Goal: Use online tool/utility: Utilize a website feature to perform a specific function

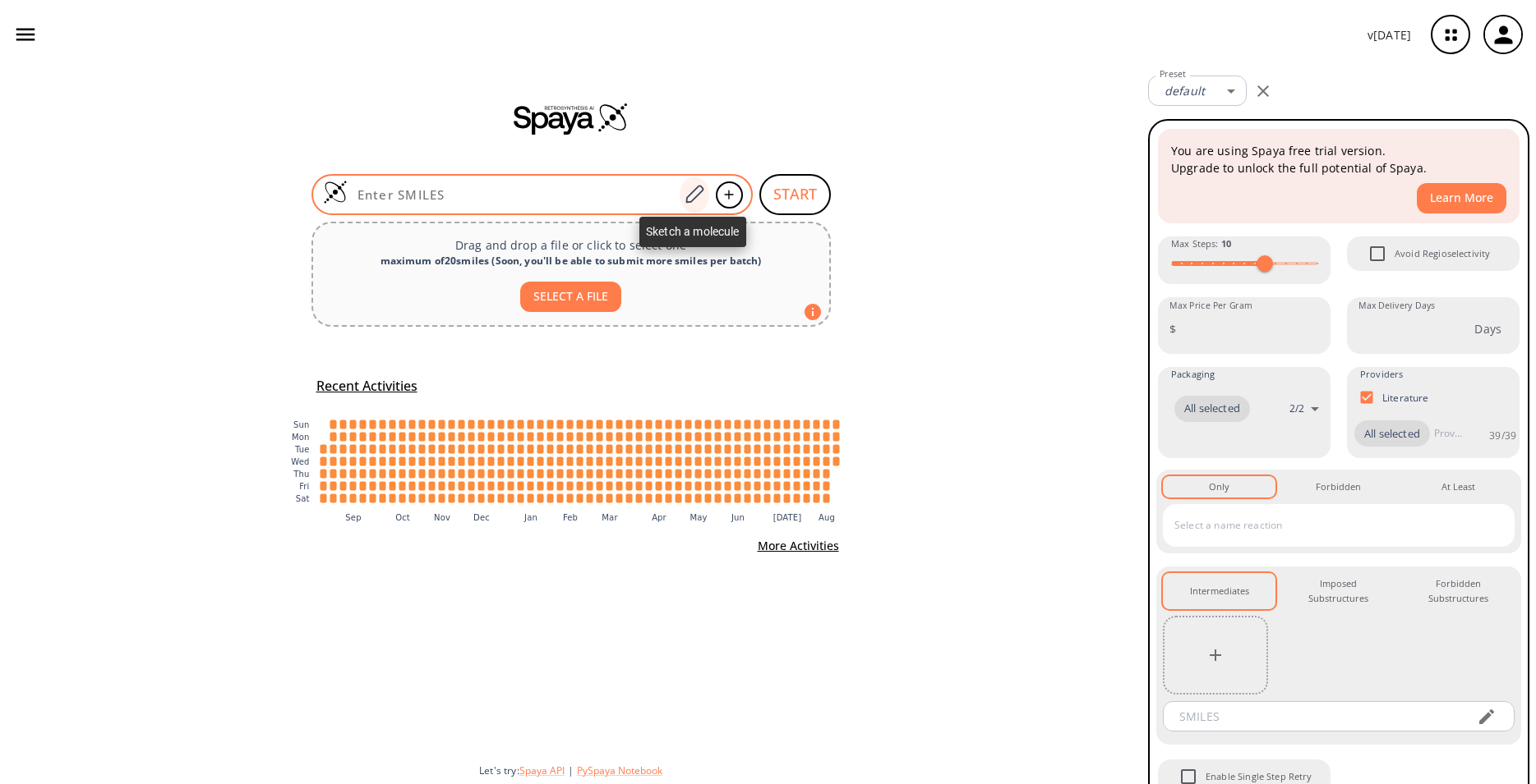
click at [697, 190] on icon at bounding box center [694, 194] width 23 height 22
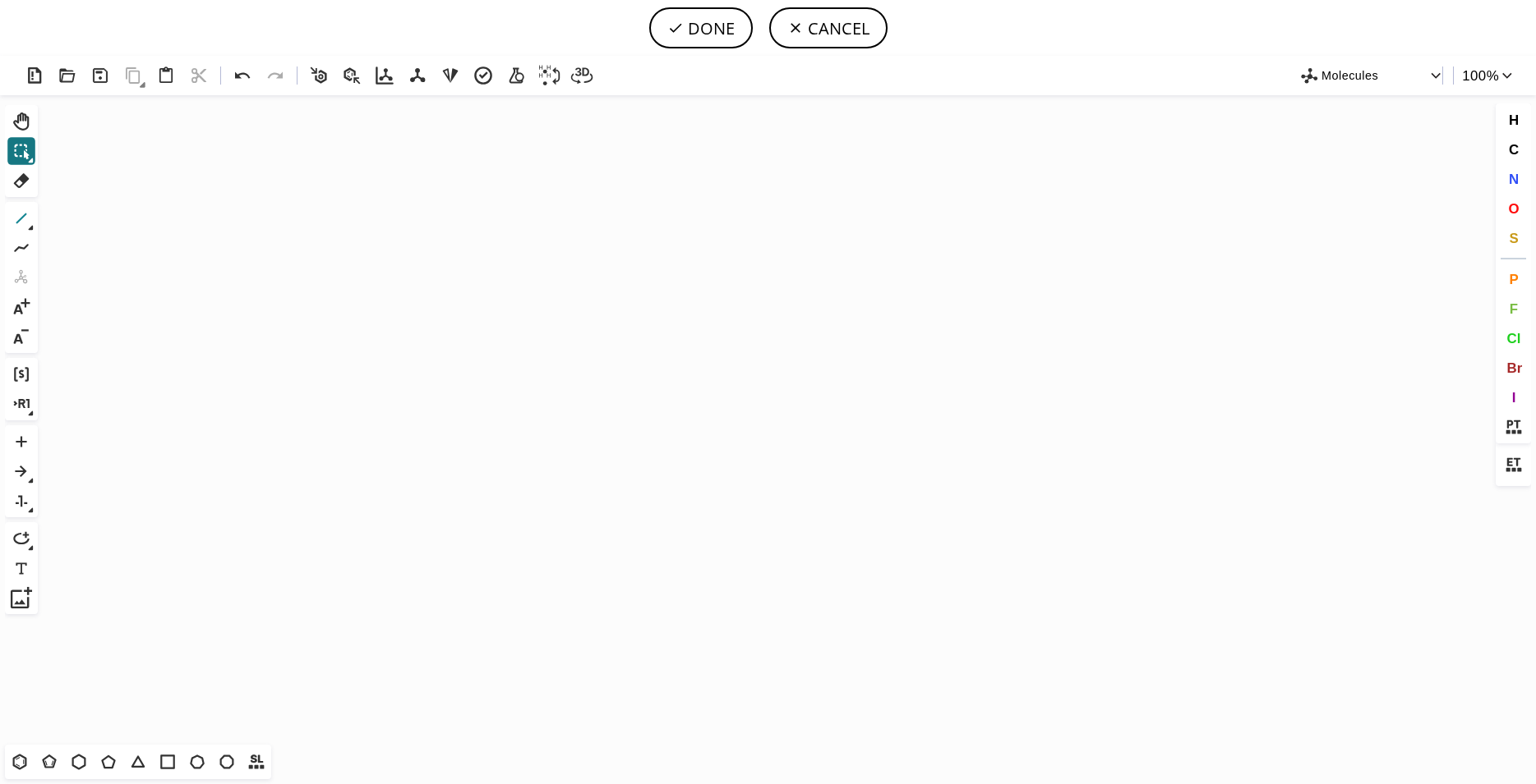
click at [16, 216] on icon at bounding box center [21, 218] width 22 height 22
drag, startPoint x: 404, startPoint y: 282, endPoint x: 405, endPoint y: 340, distance: 58.0
click at [405, 340] on icon "Created with [PERSON_NAME] 2.3.0 C H 3 C H 3" at bounding box center [768, 420] width 1447 height 649
drag, startPoint x: 408, startPoint y: 290, endPoint x: 427, endPoint y: 273, distance: 25.5
drag, startPoint x: 433, startPoint y: 264, endPoint x: 468, endPoint y: 294, distance: 46.1
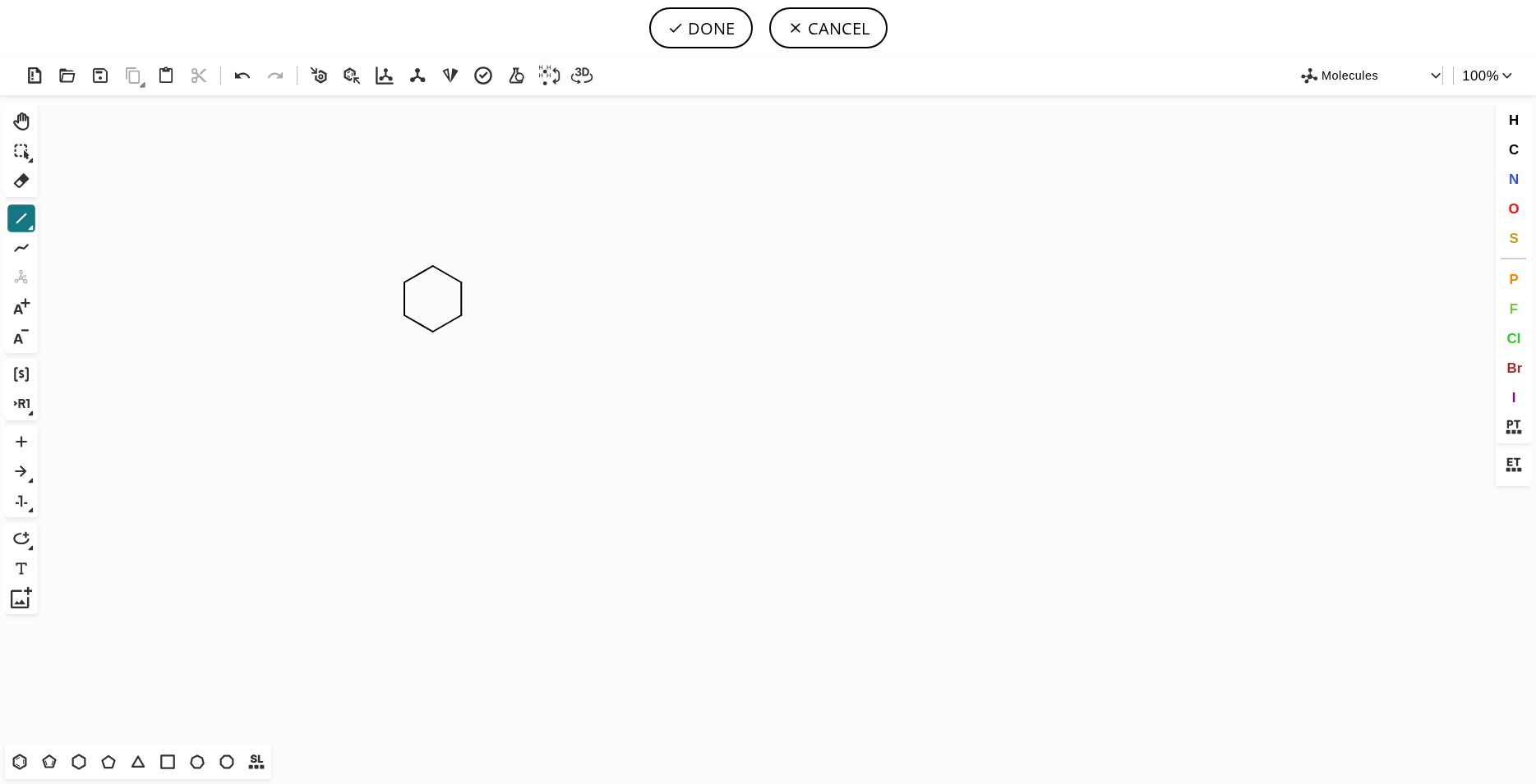
drag, startPoint x: 436, startPoint y: 329, endPoint x: 470, endPoint y: 313, distance: 37.6
click at [520, 316] on icon "Created with [PERSON_NAME] 2.3.0 C H 3 C H 3" at bounding box center [768, 420] width 1447 height 649
drag, startPoint x: 516, startPoint y: 287, endPoint x: 545, endPoint y: 266, distance: 35.8
drag, startPoint x: 540, startPoint y: 268, endPoint x: 566, endPoint y: 282, distance: 29.5
drag, startPoint x: 520, startPoint y: 313, endPoint x: 545, endPoint y: 331, distance: 30.8
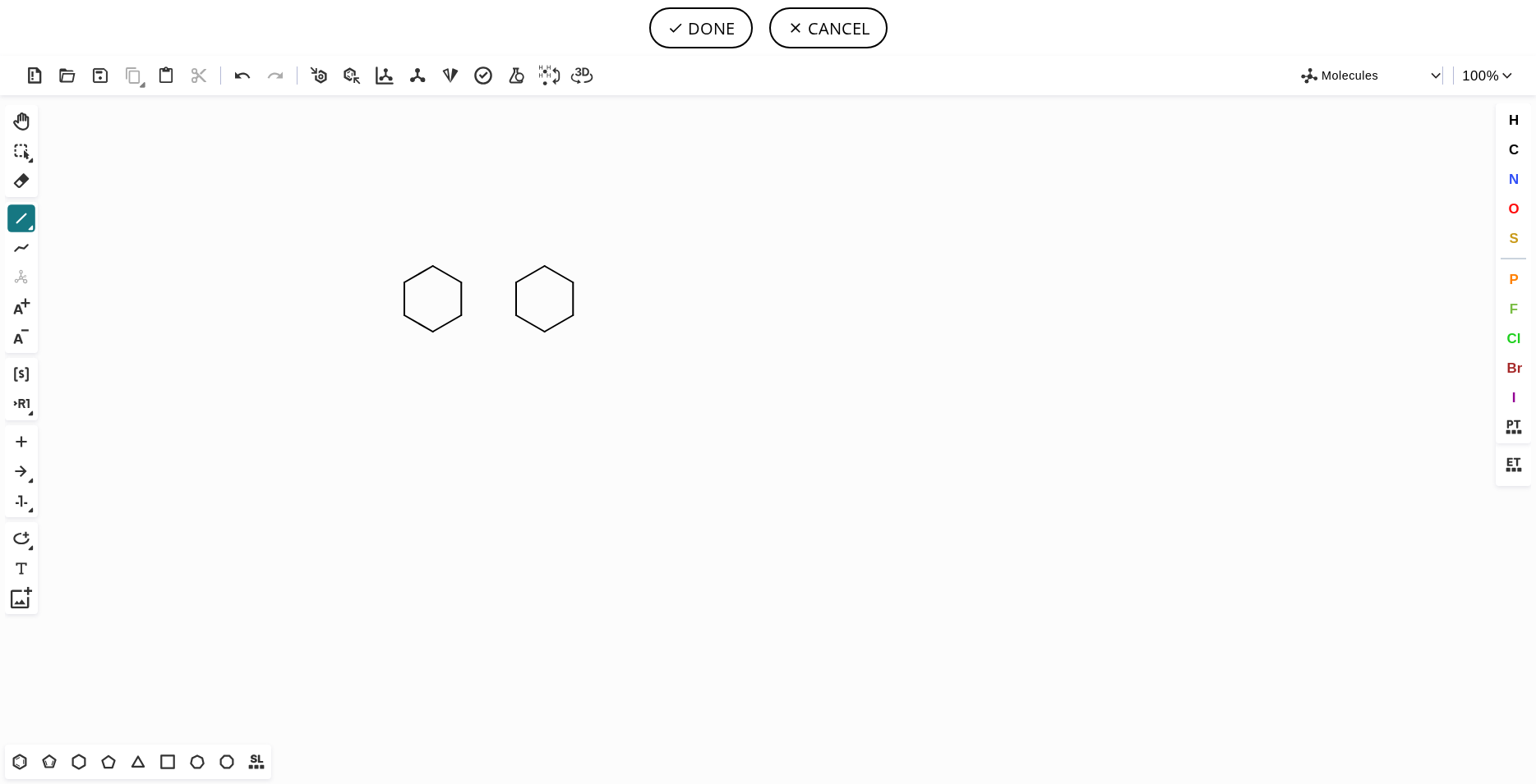
drag, startPoint x: 542, startPoint y: 330, endPoint x: 572, endPoint y: 309, distance: 36.6
click at [417, 319] on icon "Created with [PERSON_NAME] 2.3.0" at bounding box center [768, 420] width 1447 height 649
click at [458, 294] on icon "Created with [PERSON_NAME] 2.3.0" at bounding box center [768, 420] width 1447 height 649
click at [532, 270] on icon "Created with [PERSON_NAME] 2.3.0" at bounding box center [768, 420] width 1447 height 649
click at [531, 317] on icon "Created with [PERSON_NAME] 2.3.0" at bounding box center [768, 420] width 1447 height 649
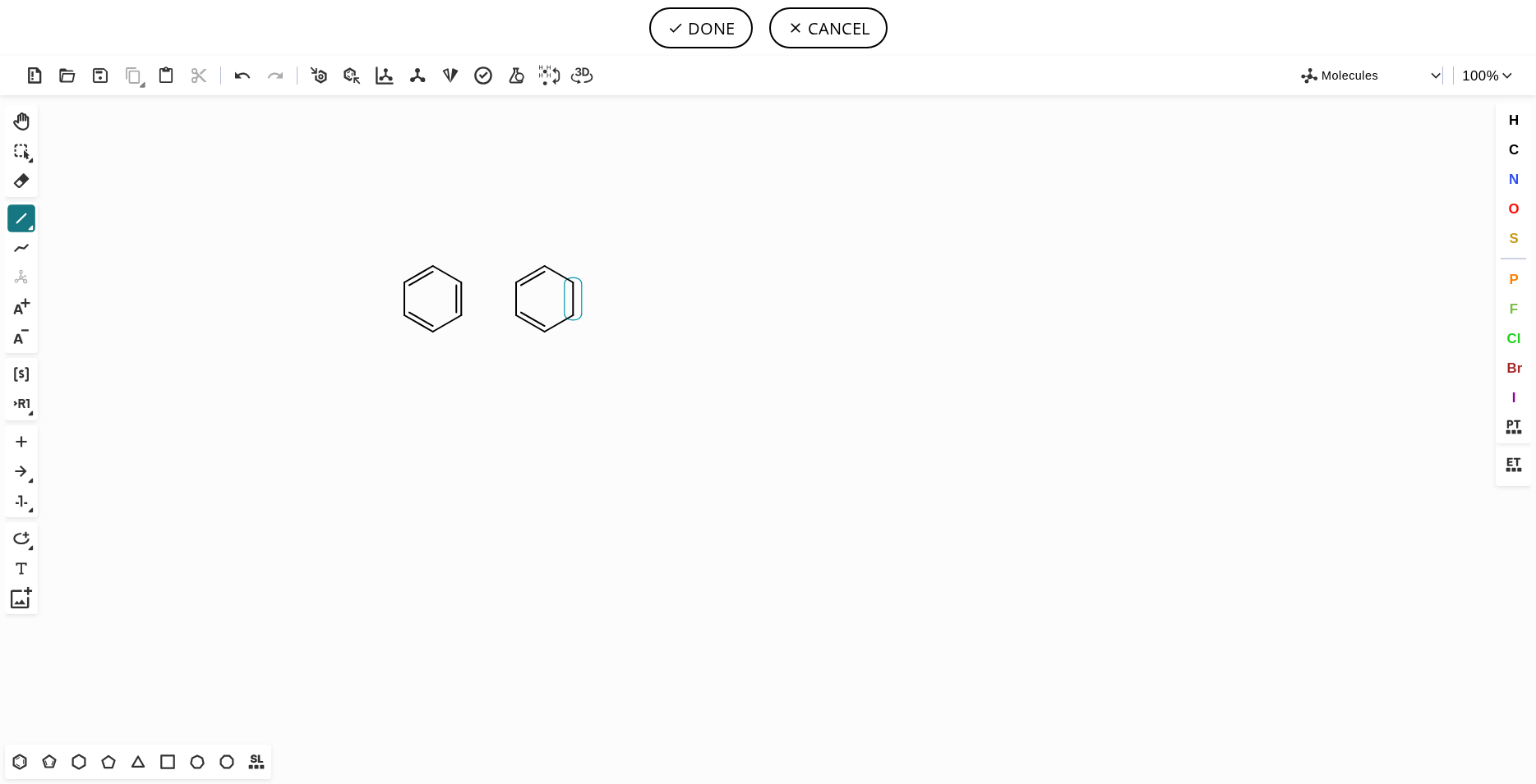
click at [567, 297] on icon "Created with [PERSON_NAME] 2.3.0" at bounding box center [768, 420] width 1447 height 649
click at [544, 264] on icon "Created with [PERSON_NAME] 2.3.0" at bounding box center [768, 420] width 1447 height 649
click at [436, 265] on icon "Created with [PERSON_NAME] 2.3.0 C H 3" at bounding box center [768, 420] width 1447 height 649
click at [435, 328] on icon "Created with [PERSON_NAME] 2.3.0 C H 3 C H 3" at bounding box center [768, 420] width 1447 height 649
click at [542, 332] on icon "Created with [PERSON_NAME] 2.3.0 C H 3 C H 3 C H 3" at bounding box center [768, 420] width 1447 height 649
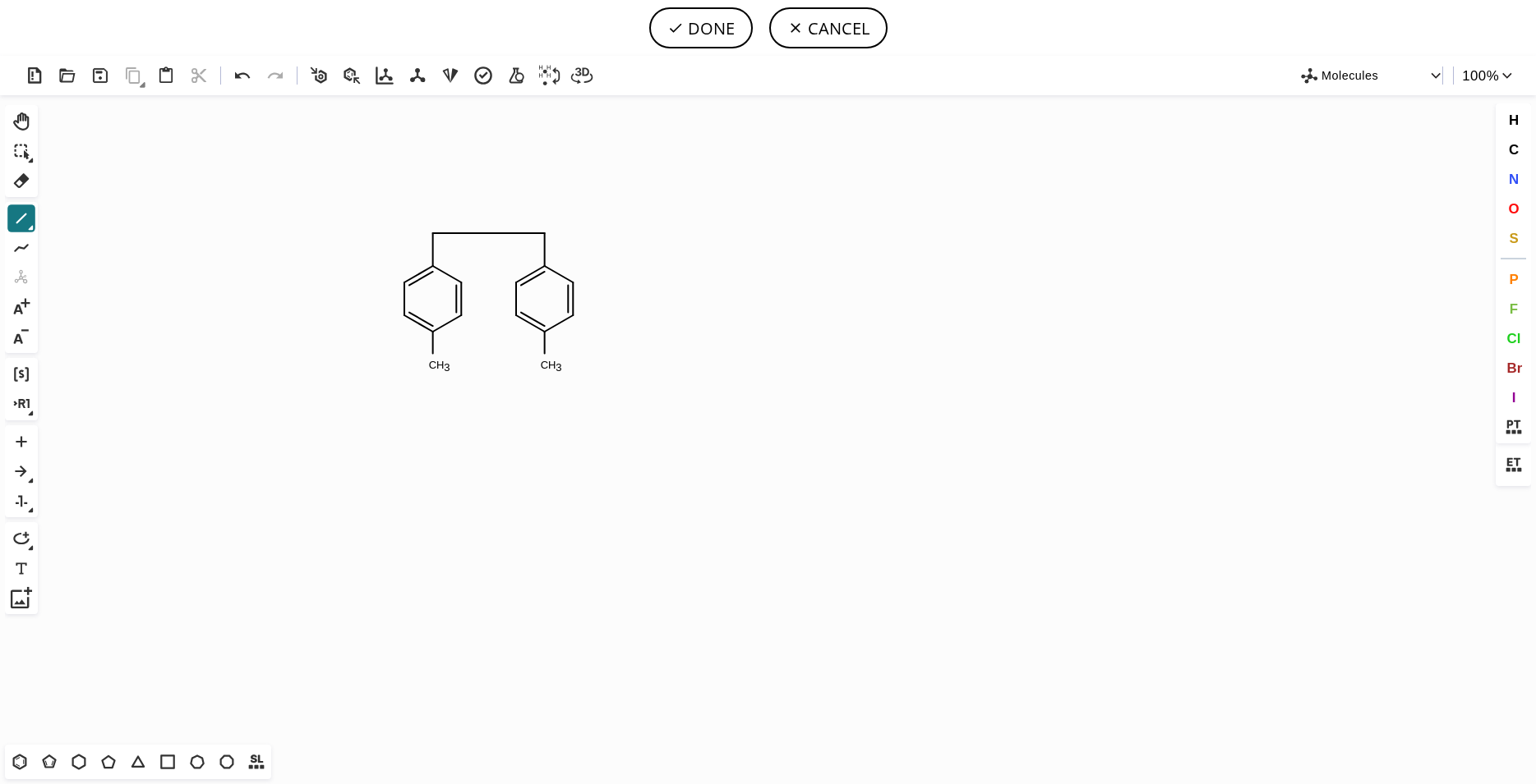
drag, startPoint x: 432, startPoint y: 240, endPoint x: 548, endPoint y: 228, distance: 116.6
drag, startPoint x: 438, startPoint y: 362, endPoint x: 546, endPoint y: 361, distance: 108.0
click at [545, 365] on icon "Created with [PERSON_NAME] 2.3.0" at bounding box center [768, 420] width 1447 height 649
click at [440, 229] on icon "Created with [PERSON_NAME] 2.3.0 C H 3" at bounding box center [768, 420] width 1447 height 649
click at [1511, 371] on span "Br" at bounding box center [1514, 367] width 16 height 16
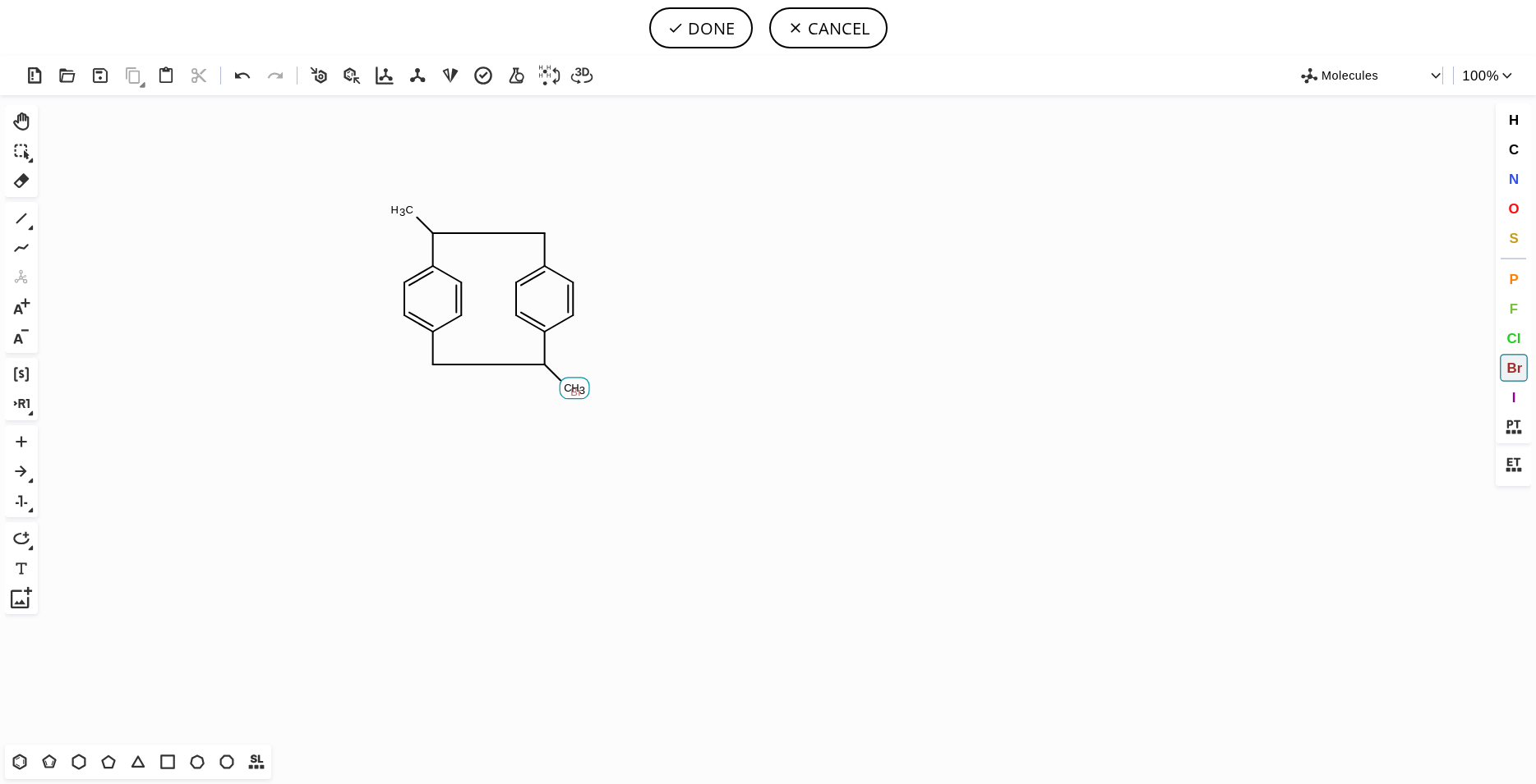
click at [576, 391] on tspan "Br" at bounding box center [576, 392] width 11 height 12
click at [401, 213] on tspan "Br" at bounding box center [401, 213] width 11 height 12
click at [717, 28] on button "DONE" at bounding box center [701, 28] width 104 height 41
type input "C1=C2C(Br)CC3C=CC(C(Br)CC(C=C2)=C1)=CC=3"
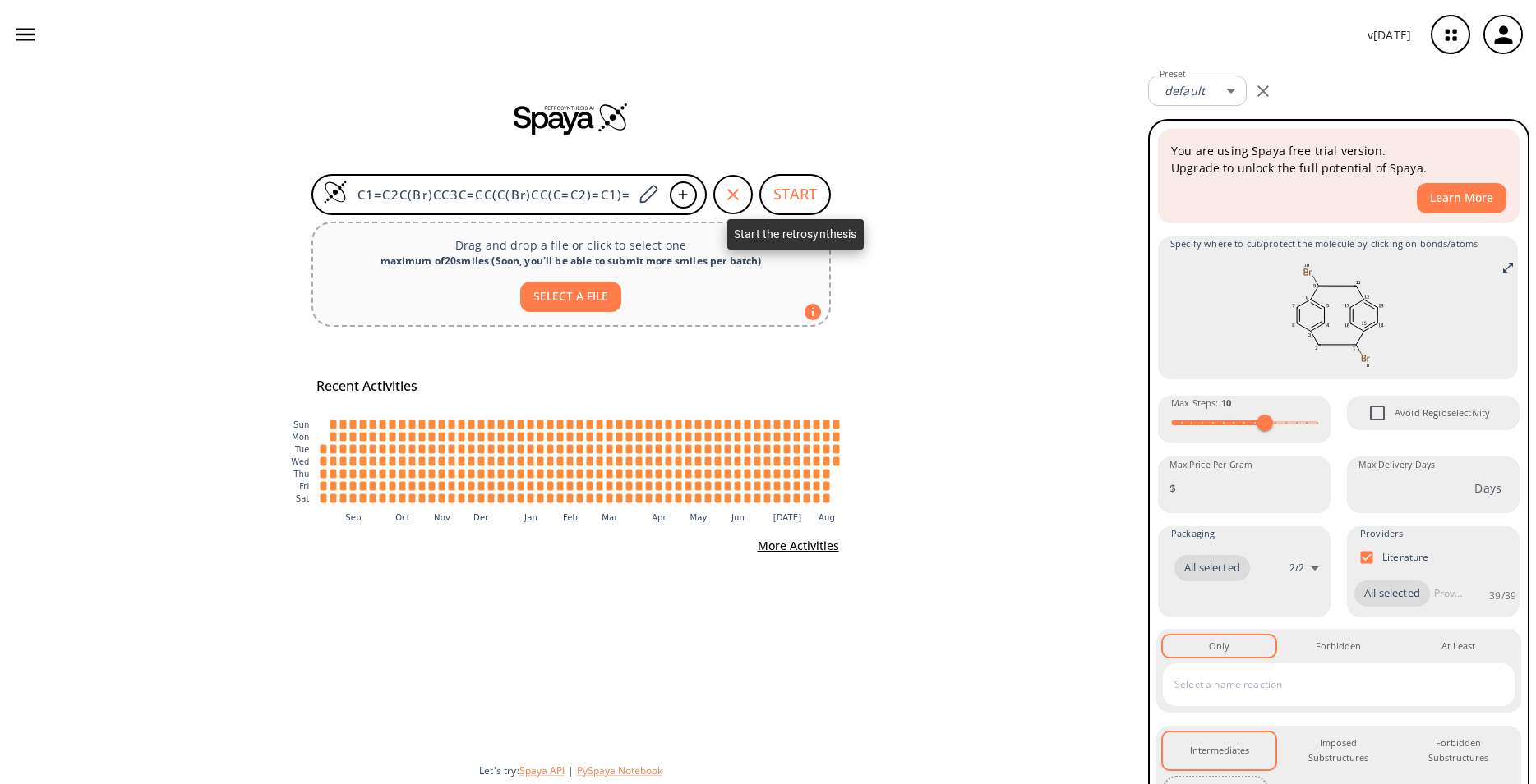
click at [804, 198] on button "START" at bounding box center [795, 195] width 72 height 41
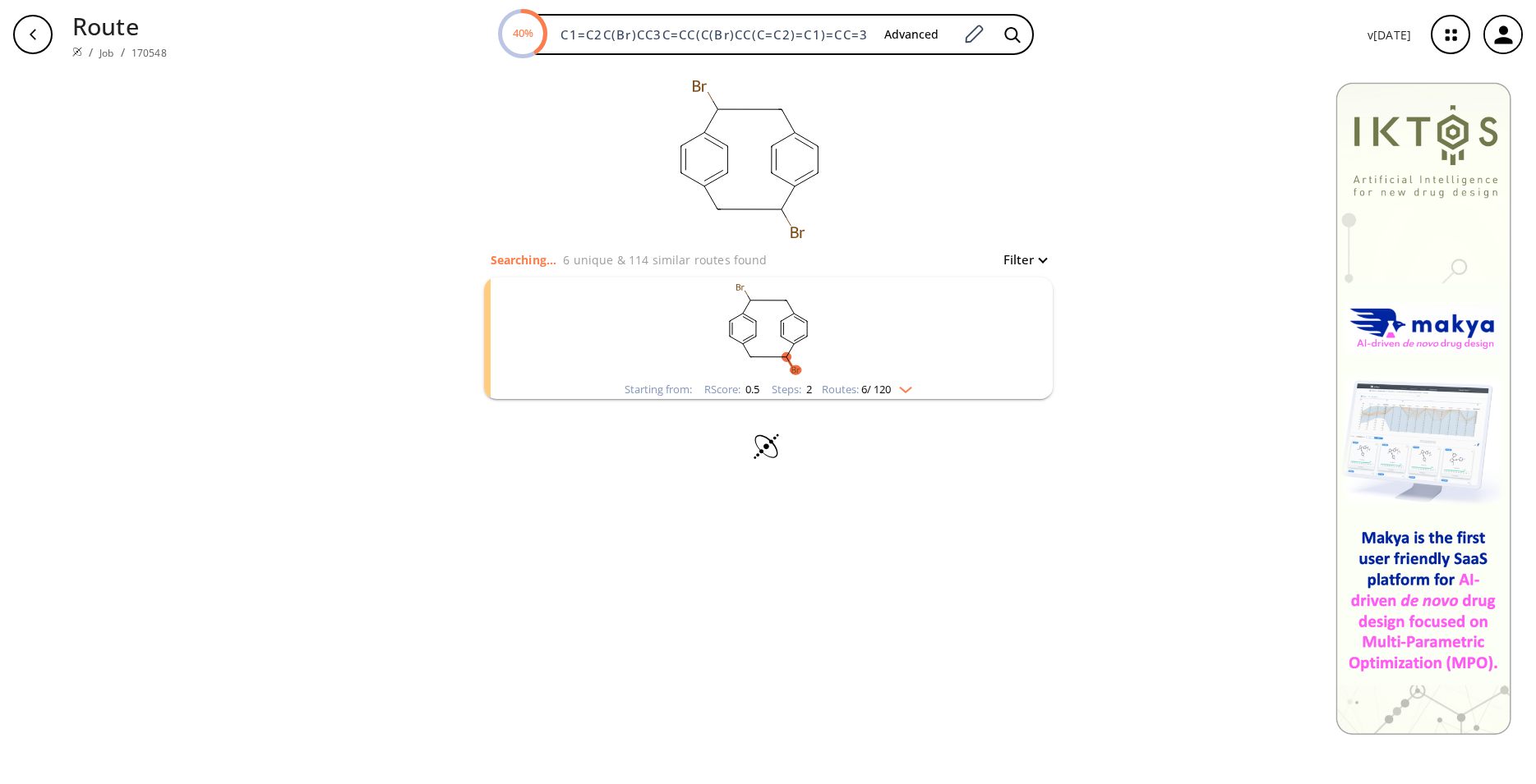
click at [884, 307] on rect "clusters" at bounding box center [768, 328] width 428 height 103
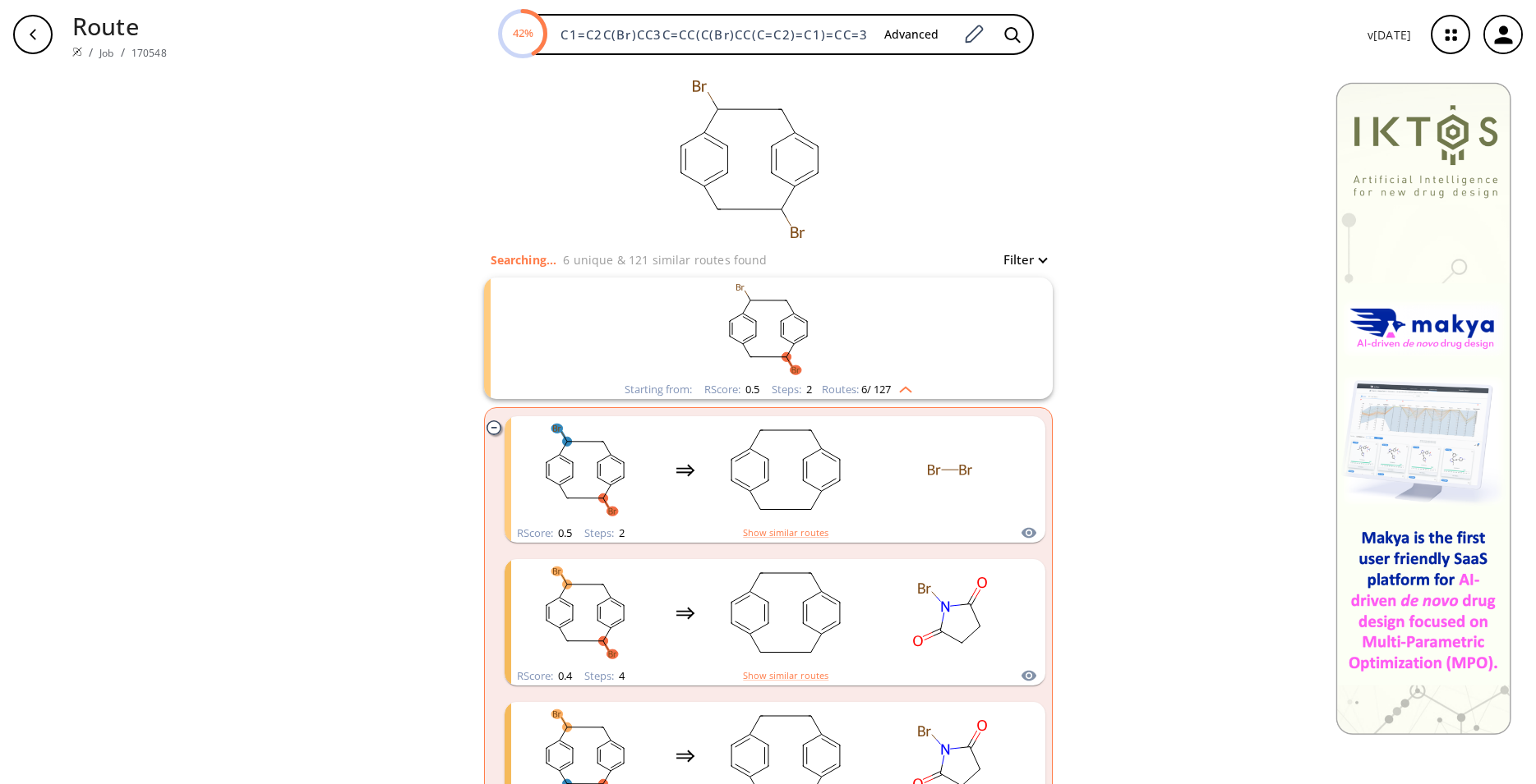
scroll to position [84, 0]
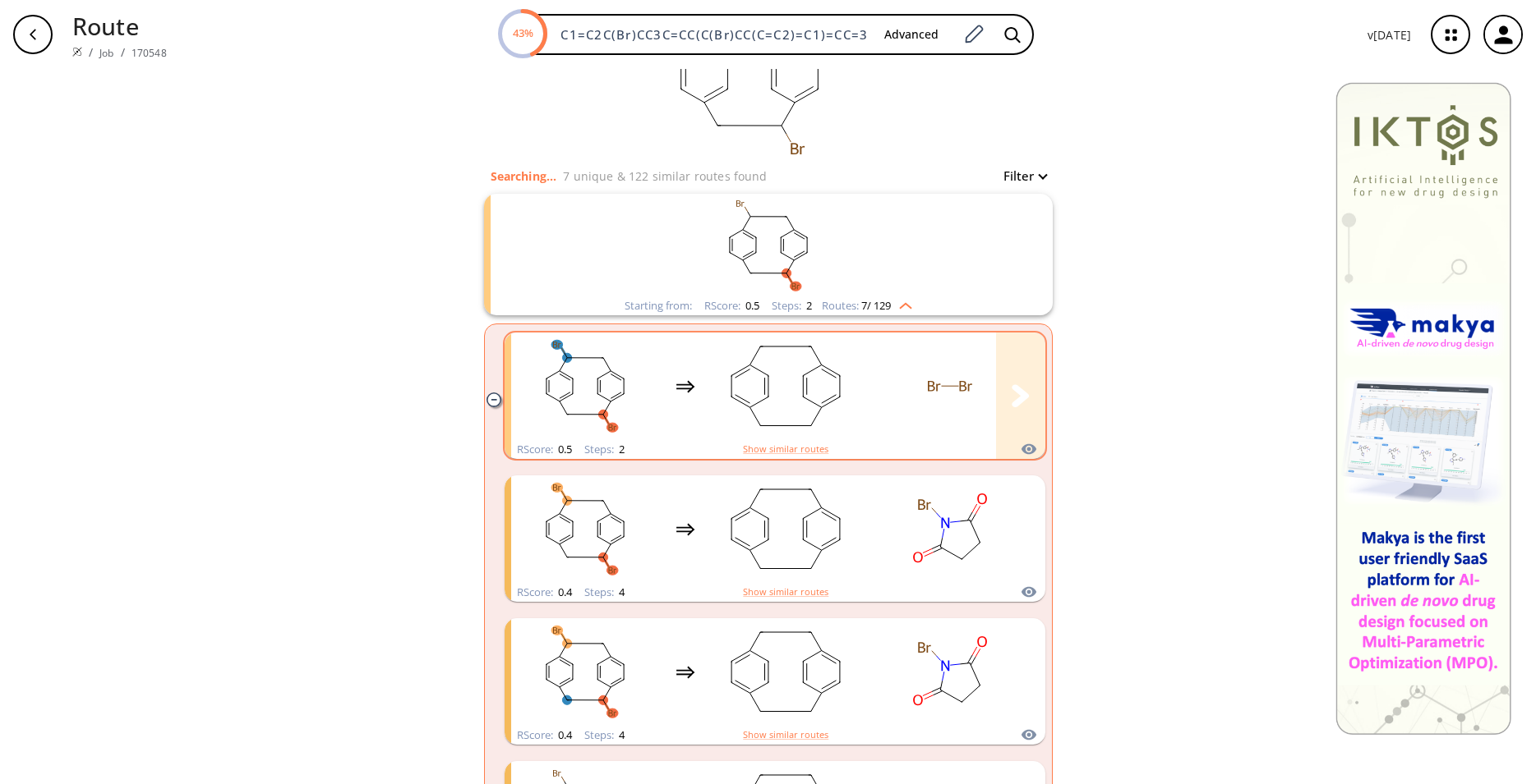
click at [895, 368] on rect "clusters" at bounding box center [949, 386] width 148 height 103
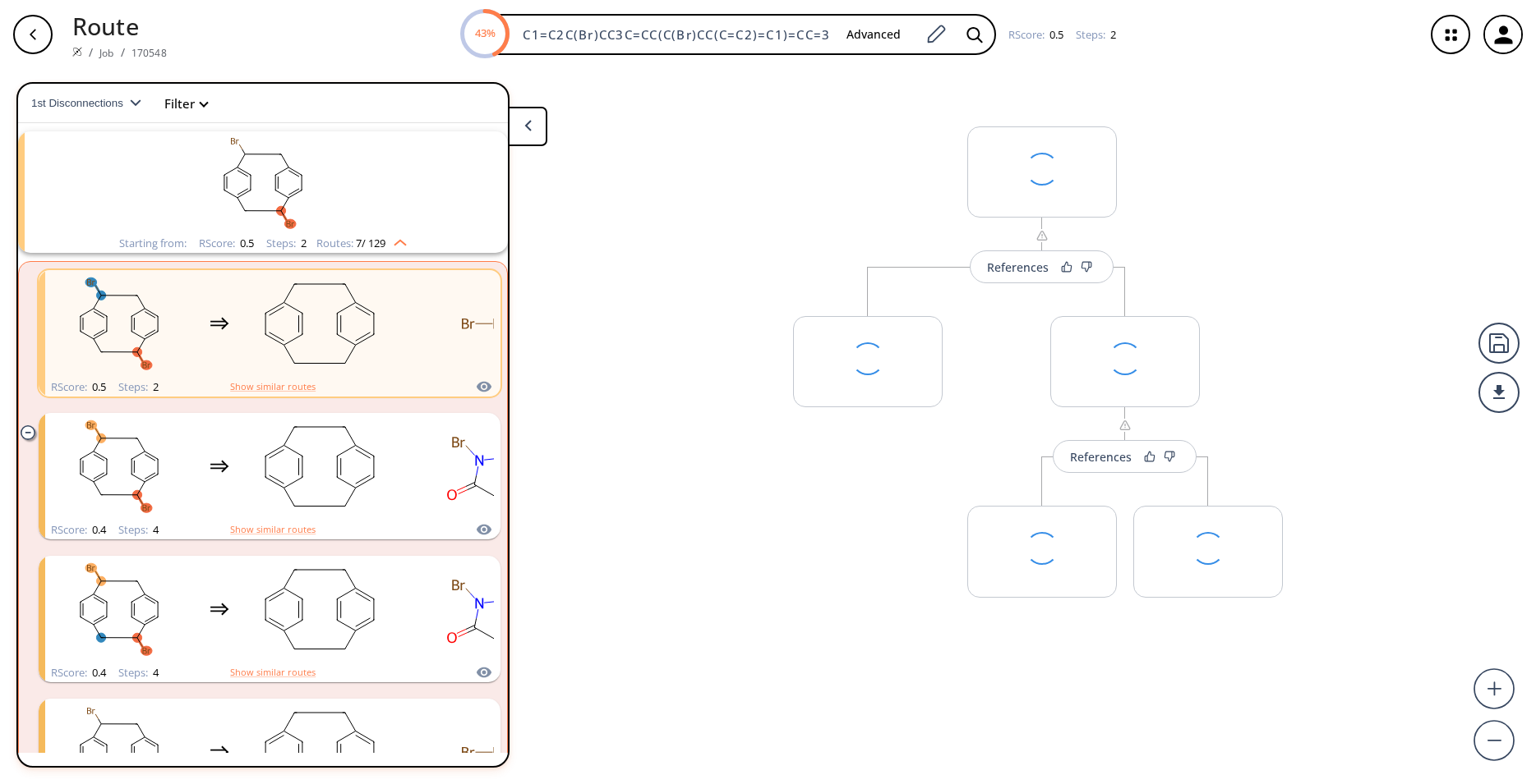
scroll to position [38, 0]
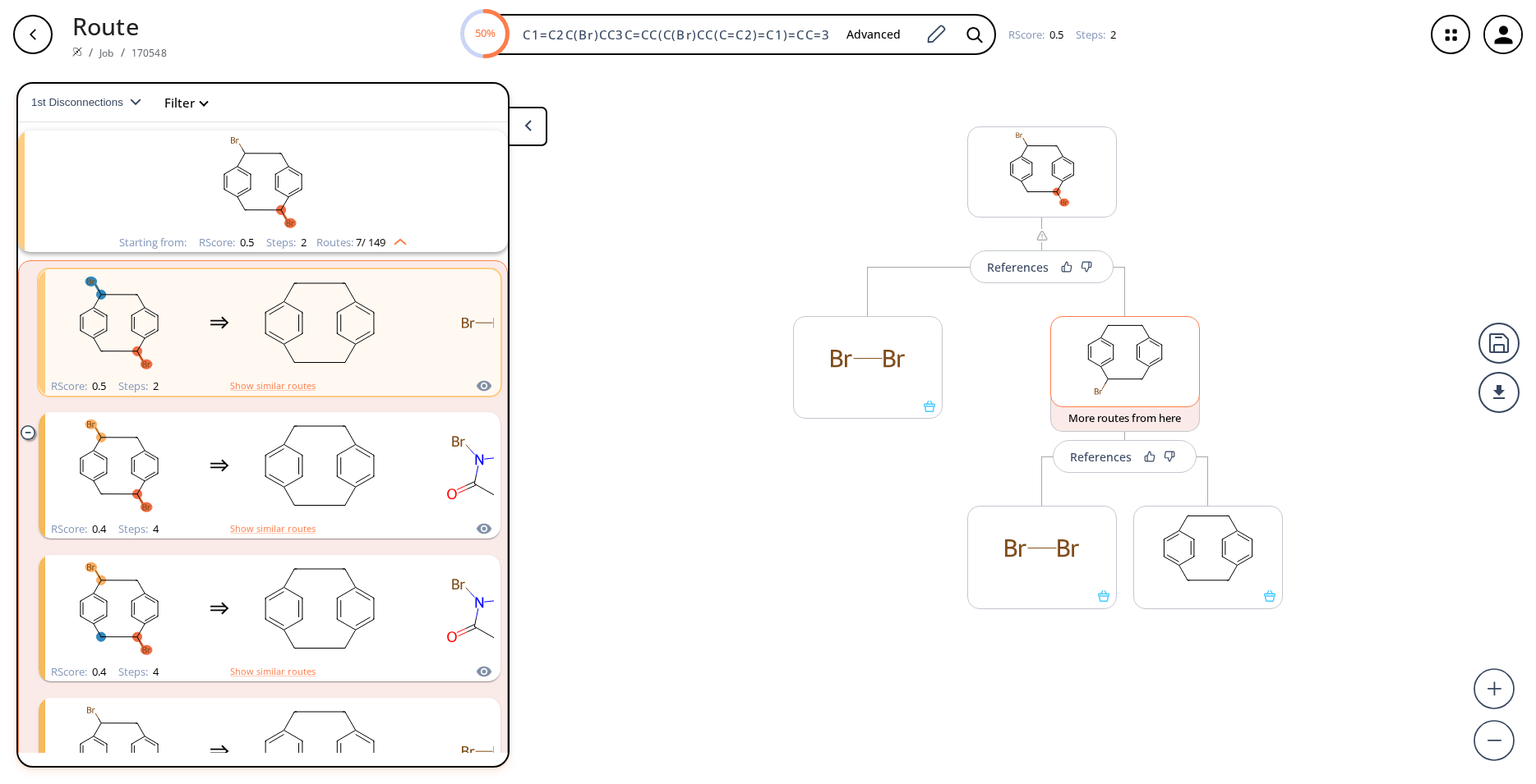
click at [1142, 371] on rect at bounding box center [1124, 359] width 148 height 84
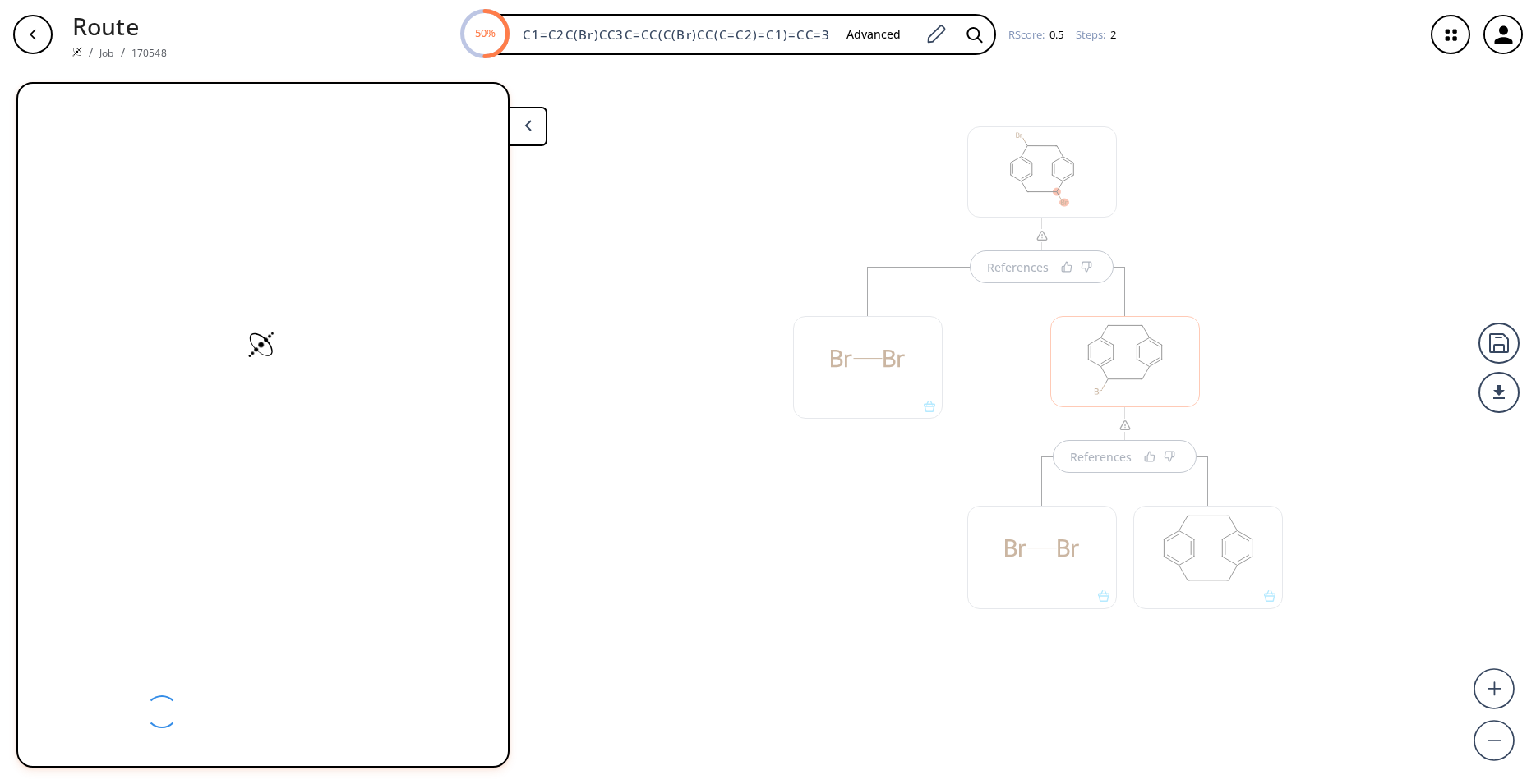
scroll to position [0, 0]
click at [1009, 273] on div "References" at bounding box center [1125, 471] width 348 height 408
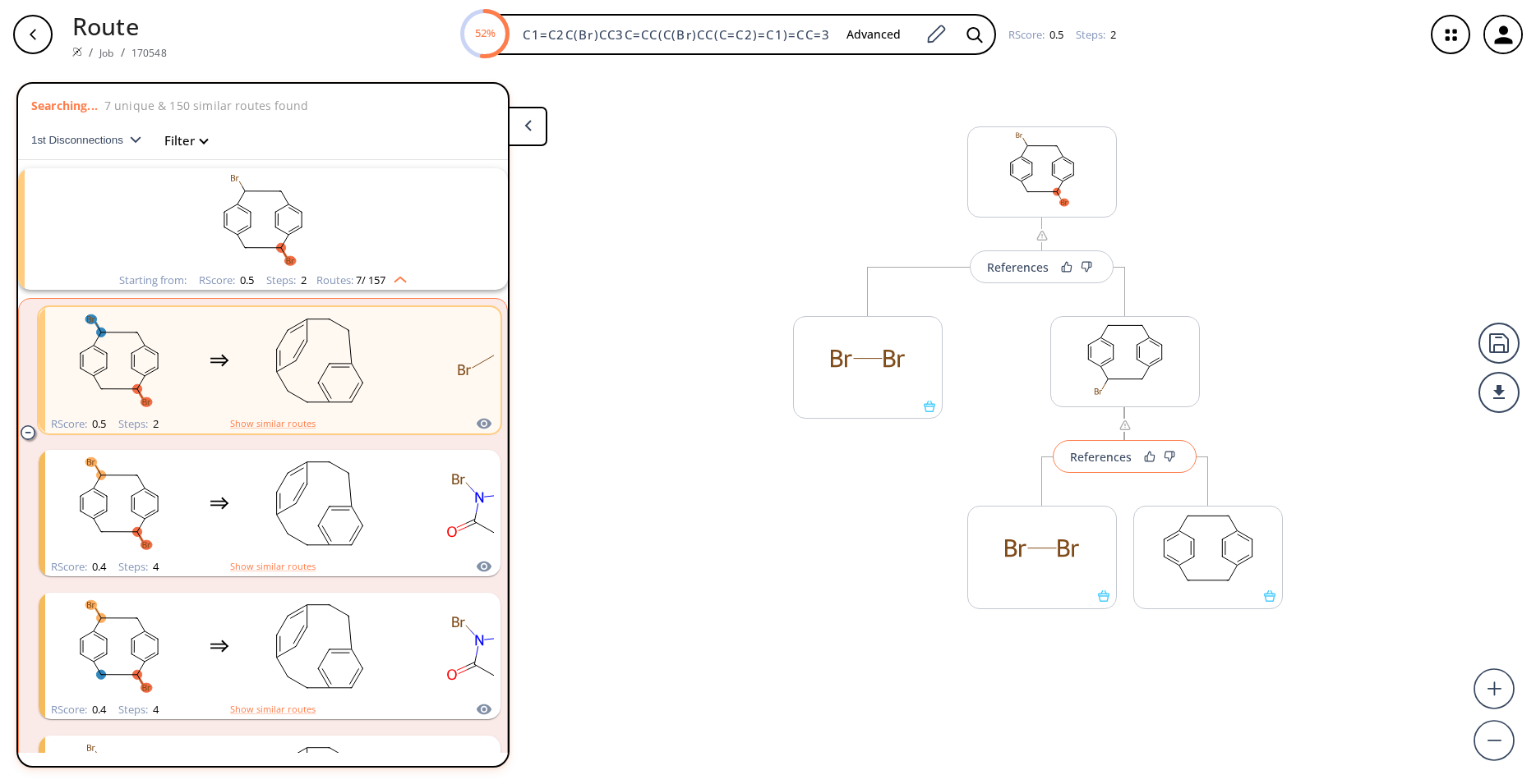
click at [1071, 459] on div "References" at bounding box center [1100, 456] width 61 height 10
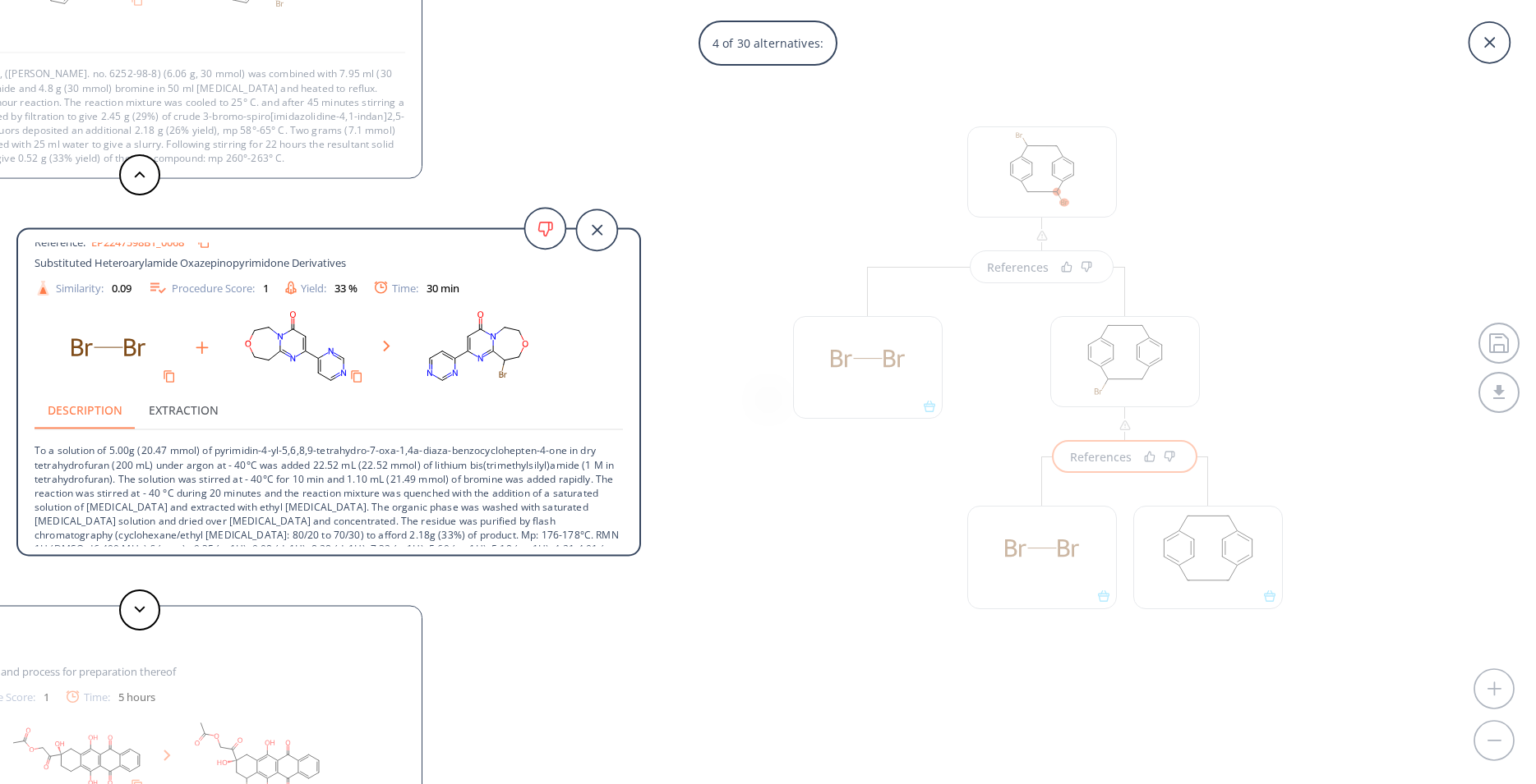
scroll to position [59, 0]
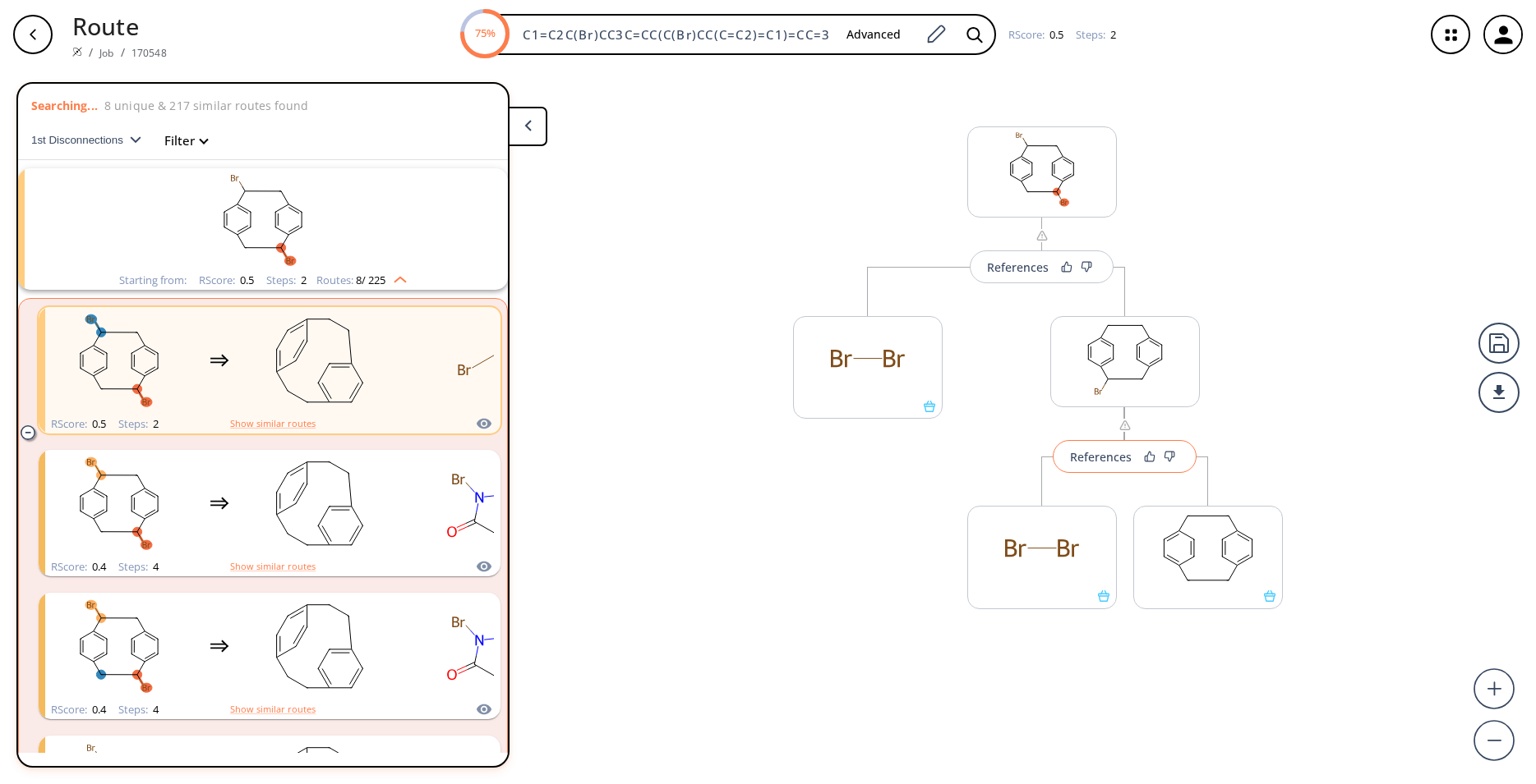
click at [1101, 461] on div "References" at bounding box center [1100, 456] width 61 height 10
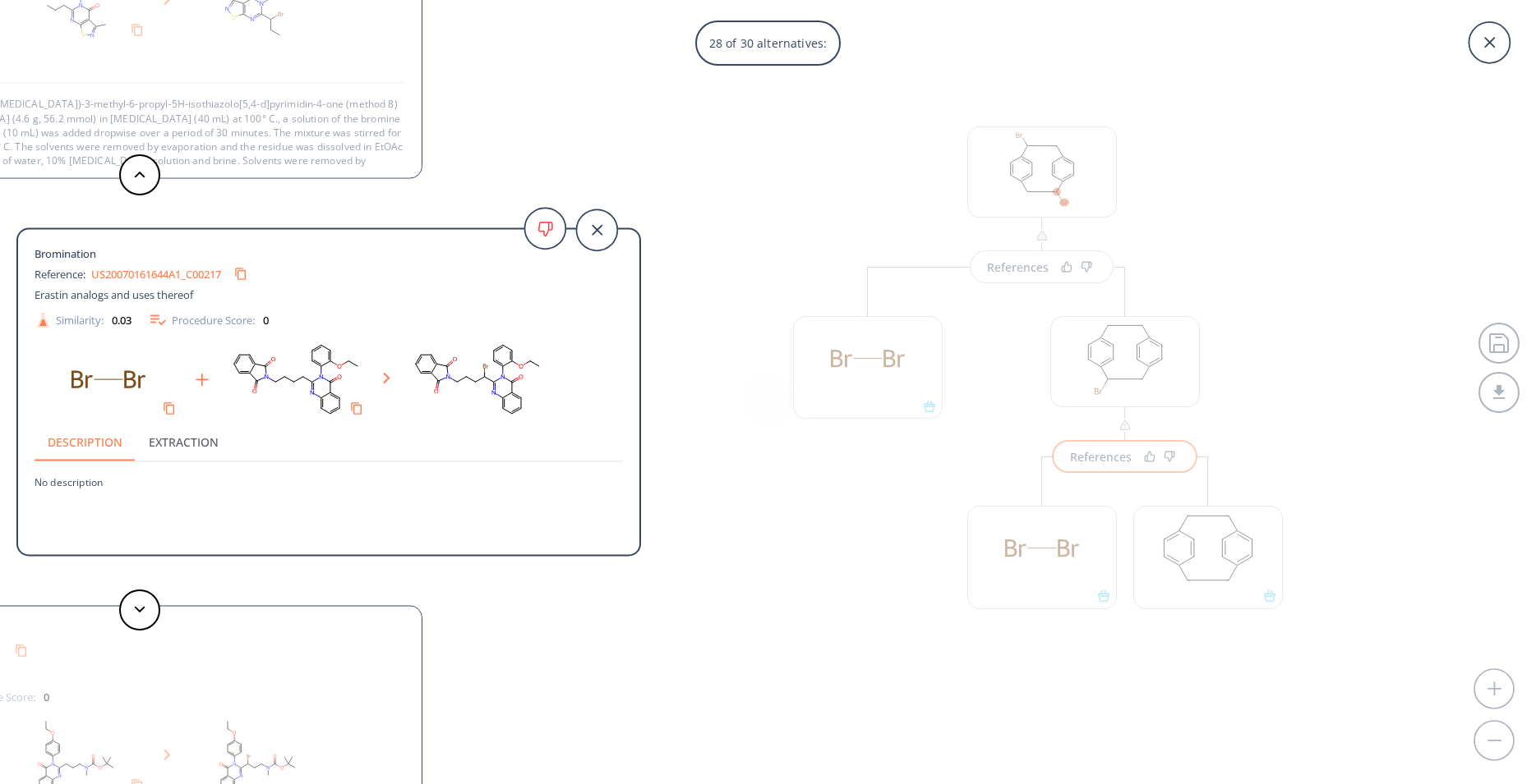
click at [758, 513] on div "28 of 30 alternatives: Bromination Reference: US20090093479A1_0408 Anti-[MEDICA…" at bounding box center [768, 392] width 1536 height 784
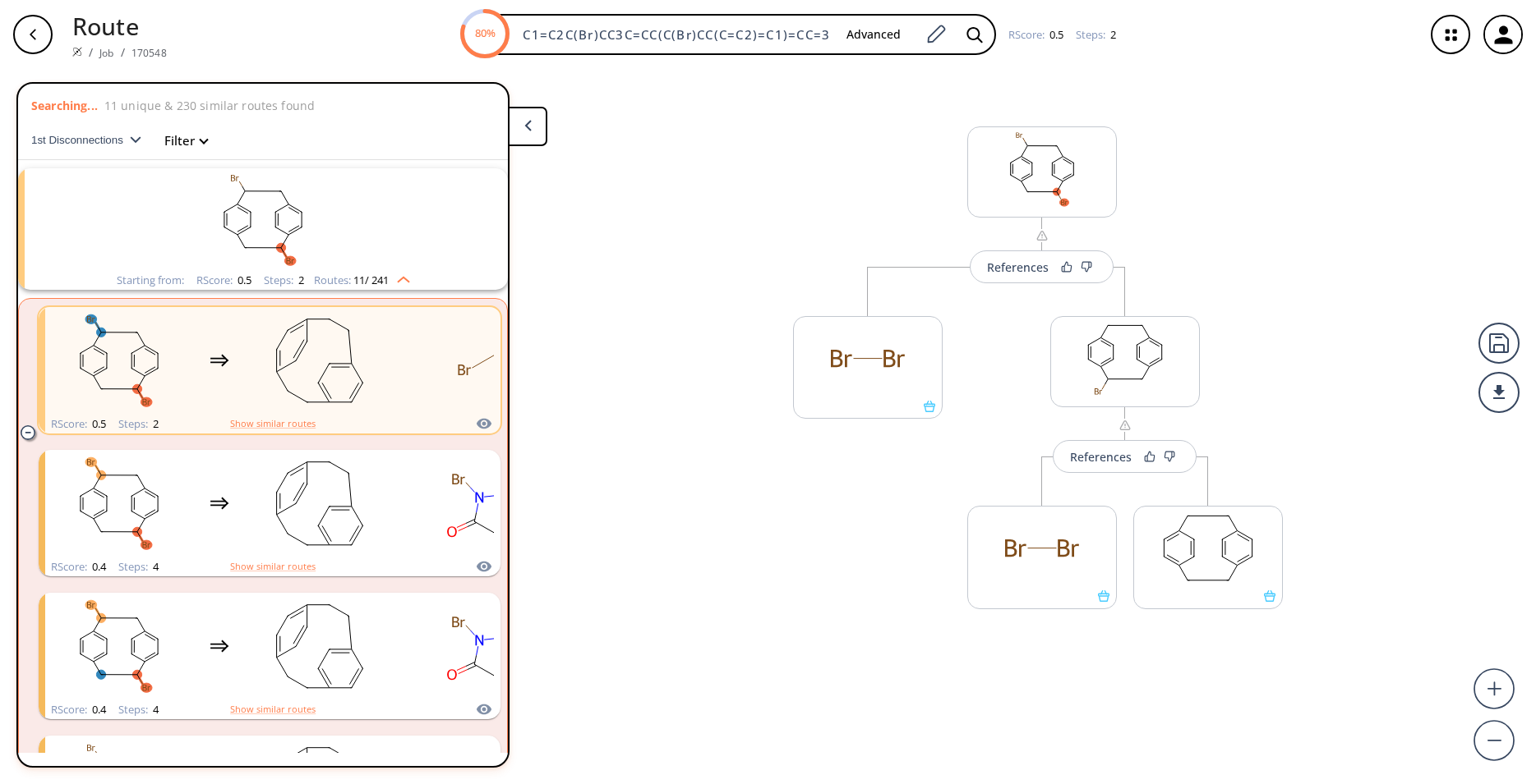
click at [878, 494] on div "More routes from here" at bounding box center [867, 471] width 166 height 408
click at [1018, 280] on button "References" at bounding box center [1042, 266] width 144 height 33
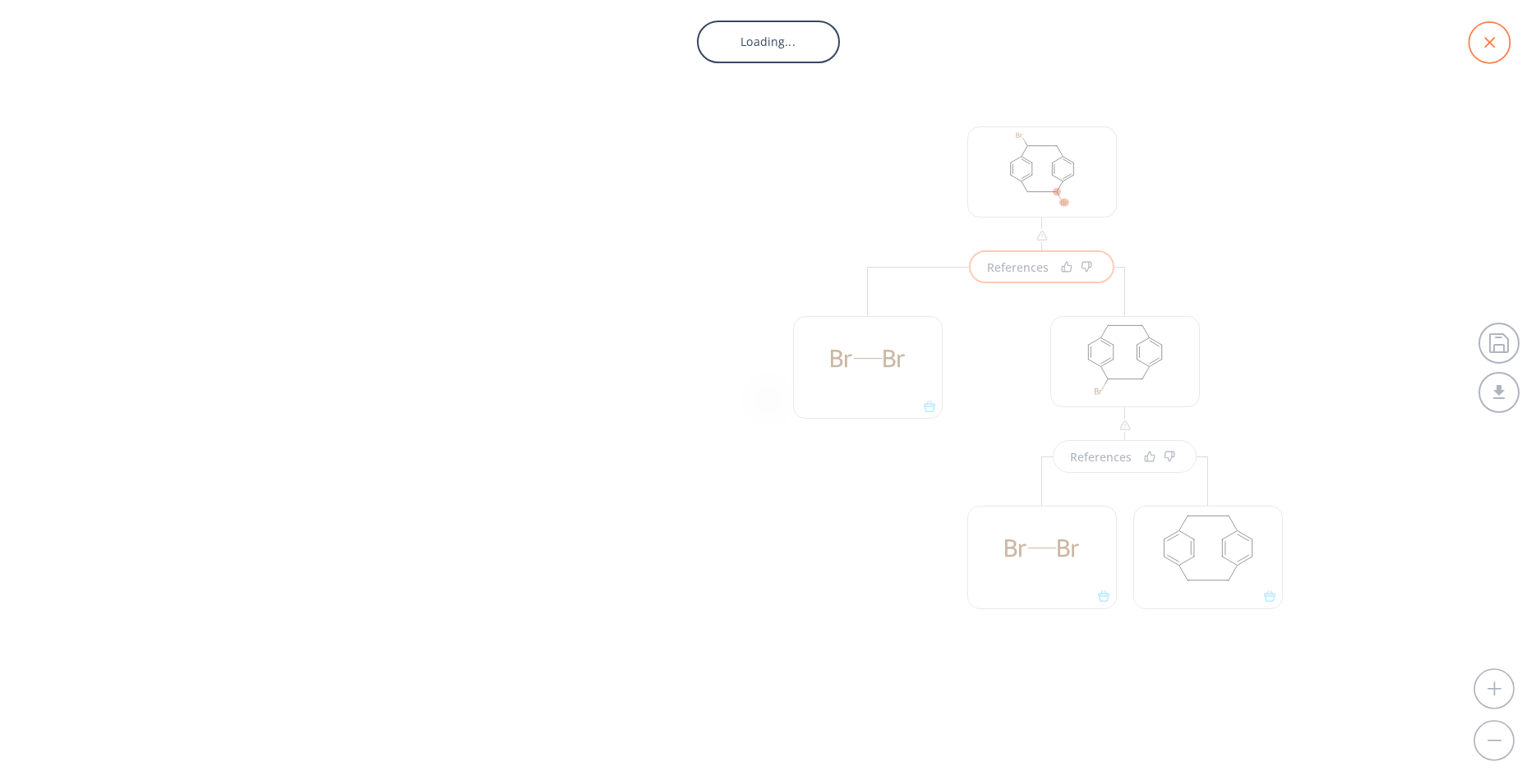
click at [1485, 50] on icon at bounding box center [1490, 43] width 41 height 41
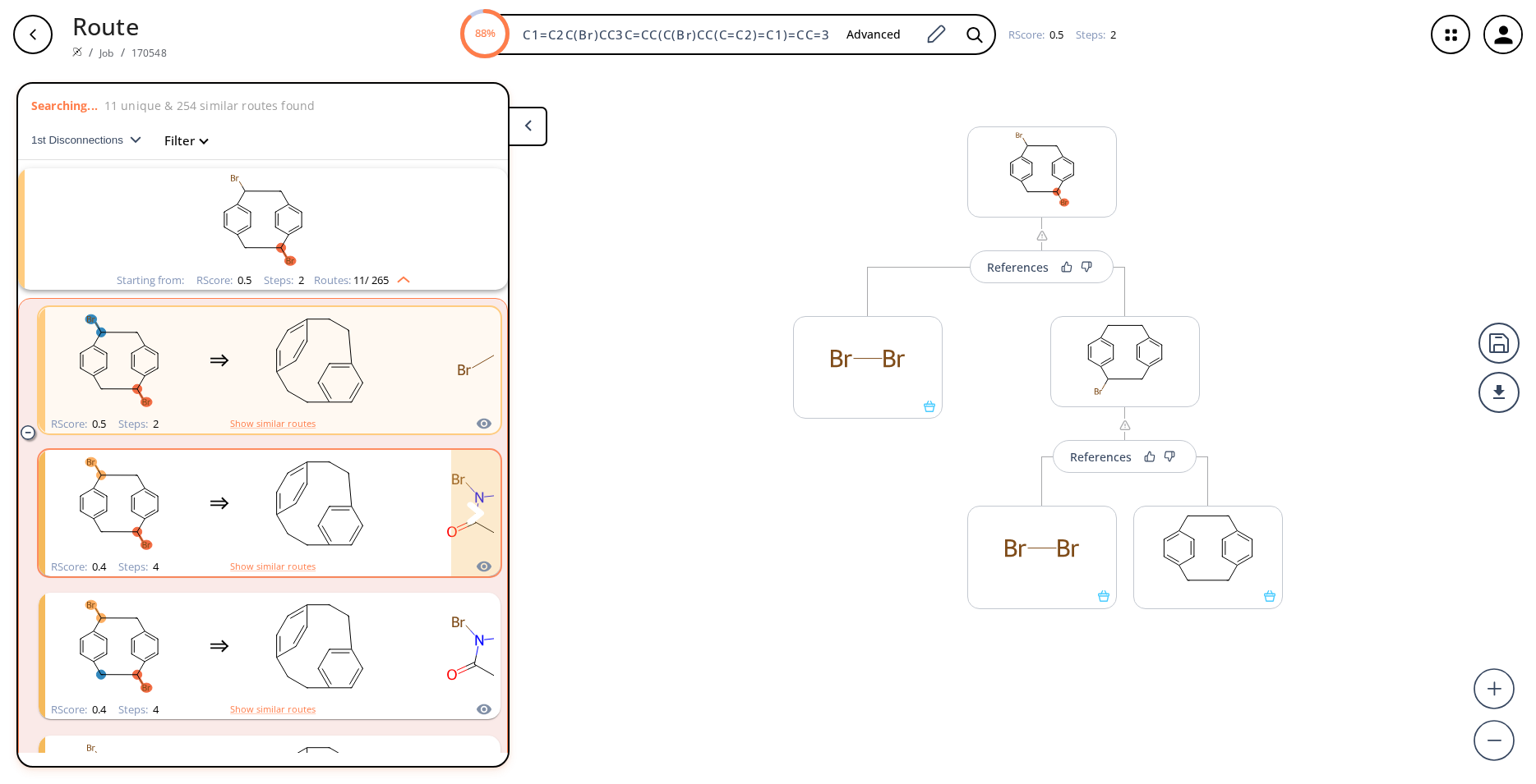
click at [364, 535] on rect "clusters" at bounding box center [319, 504] width 148 height 103
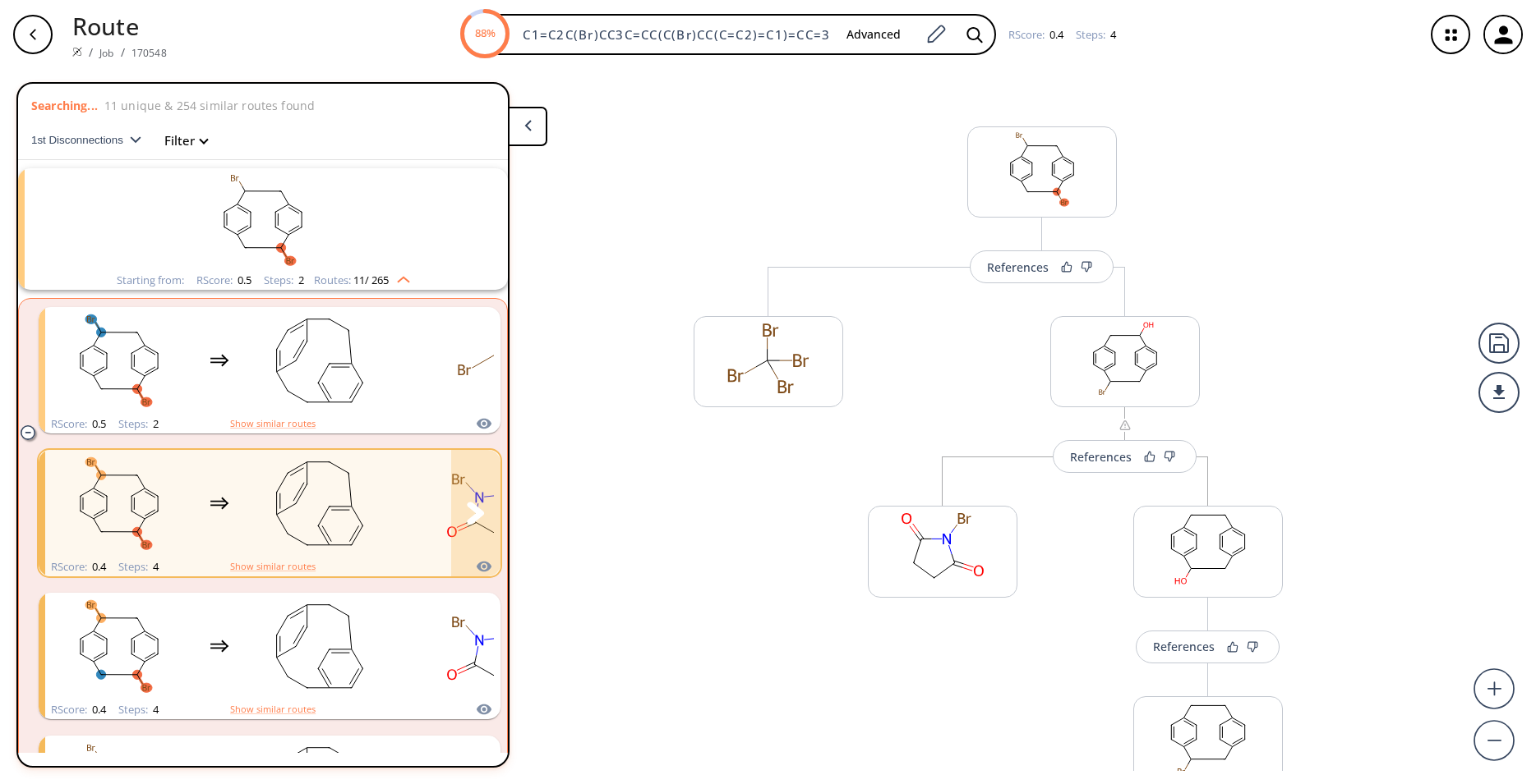
click at [364, 535] on rect "clusters" at bounding box center [319, 504] width 148 height 103
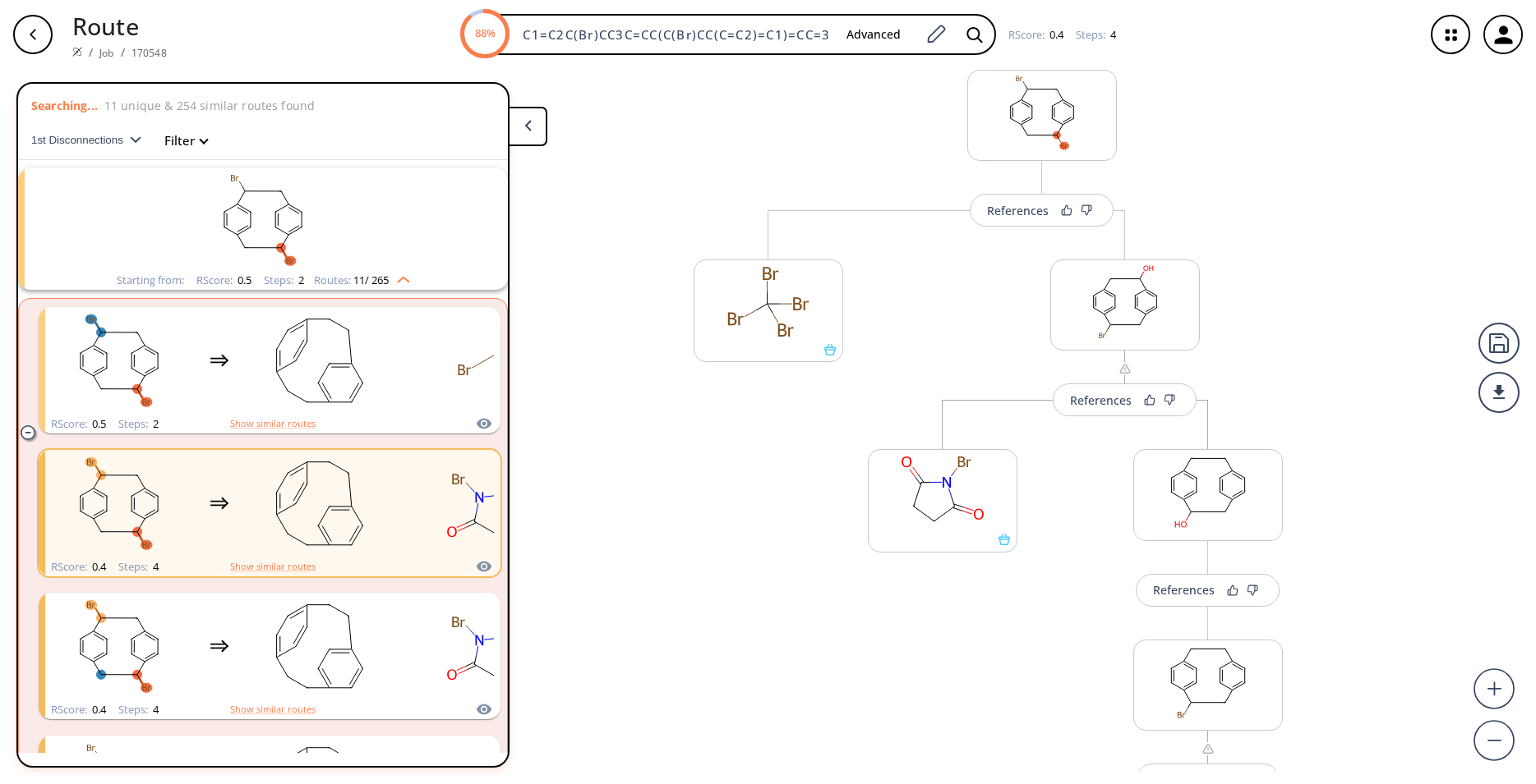
scroll to position [108, 0]
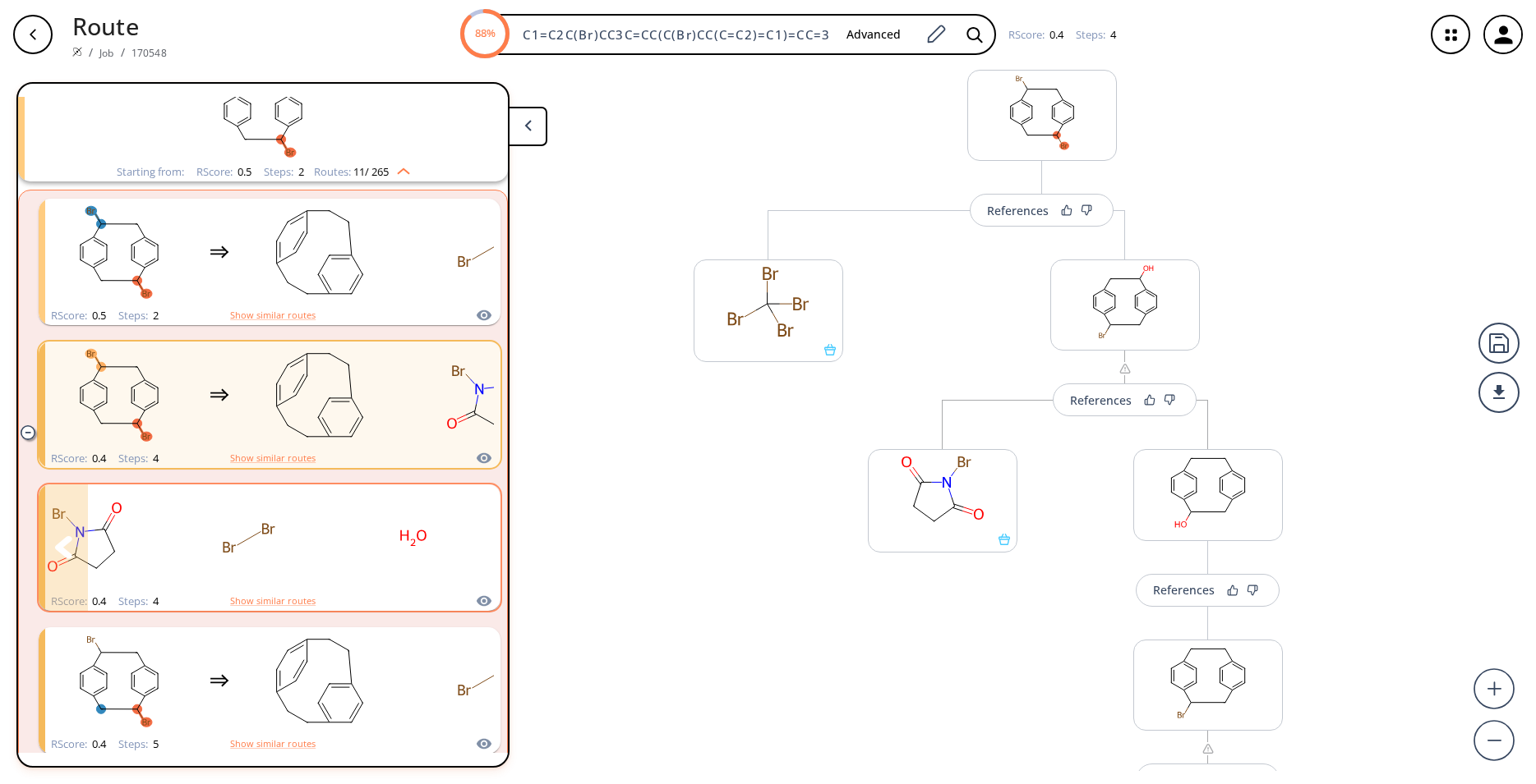
click at [359, 552] on rect "clusters" at bounding box center [412, 538] width 148 height 103
click at [419, 554] on rect "clusters" at bounding box center [412, 538] width 148 height 103
click at [321, 520] on rect "clusters" at bounding box center [249, 538] width 148 height 103
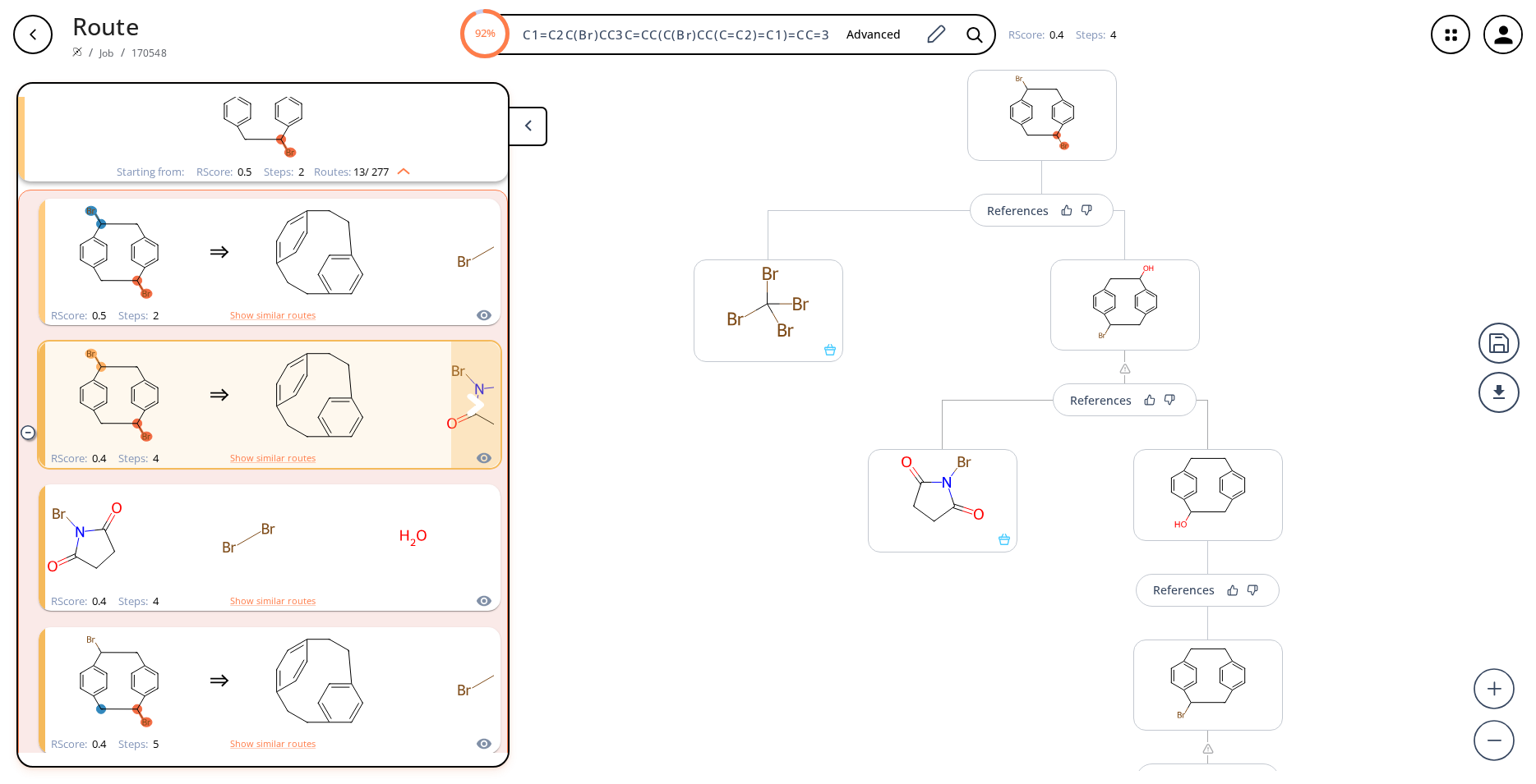
click at [176, 388] on rect "clusters" at bounding box center [119, 395] width 148 height 103
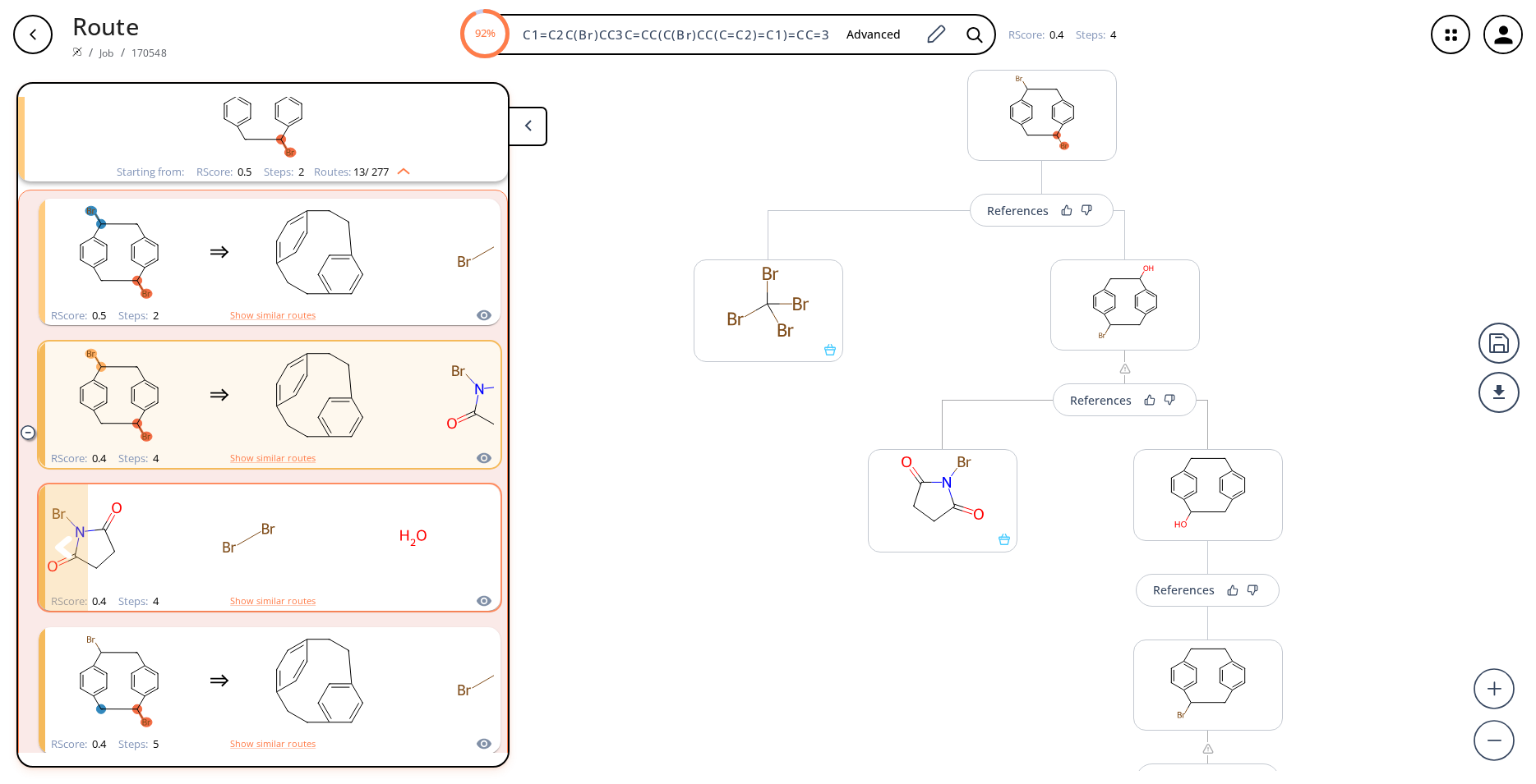
click at [222, 556] on rect "clusters" at bounding box center [249, 538] width 148 height 103
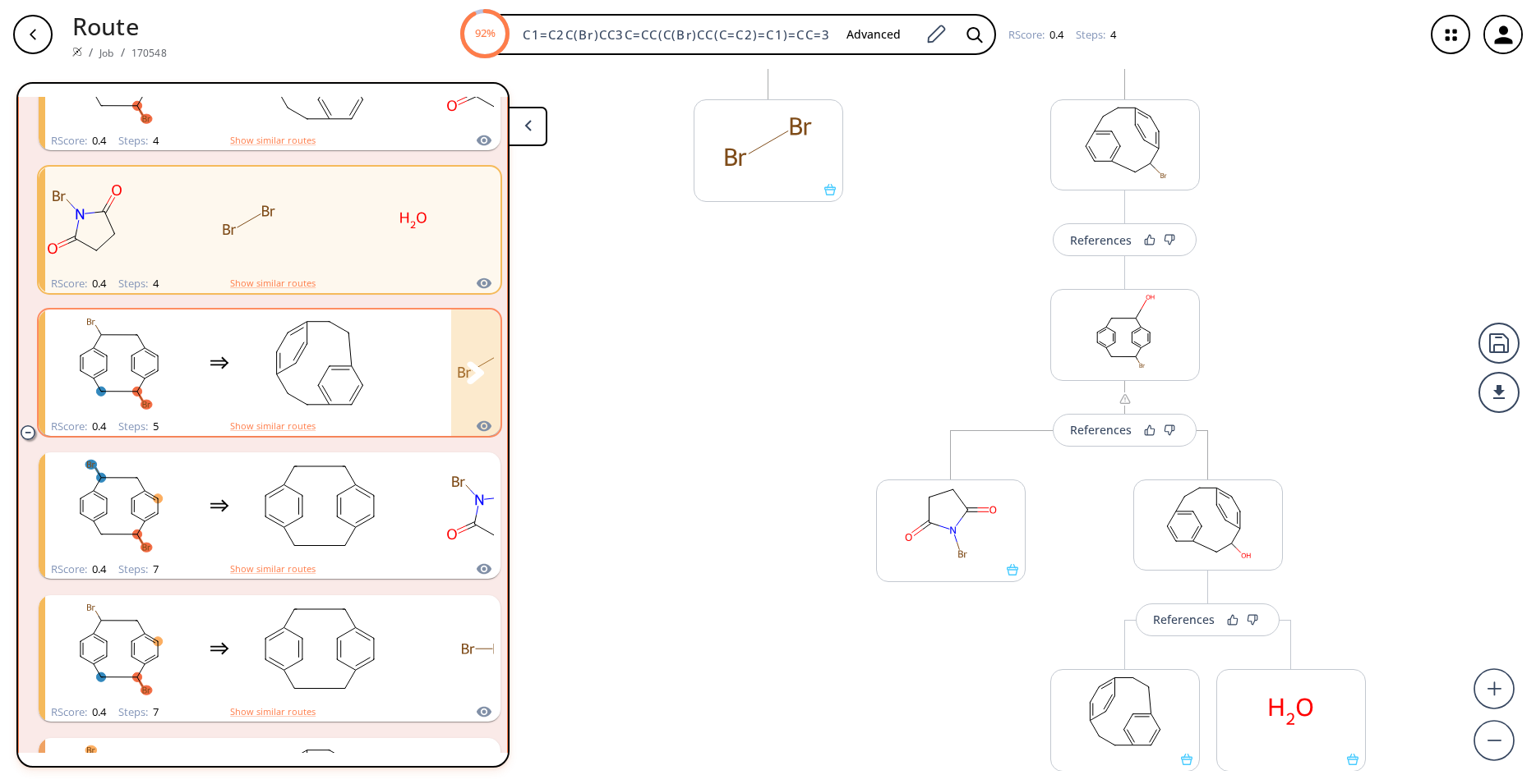
scroll to position [434, 0]
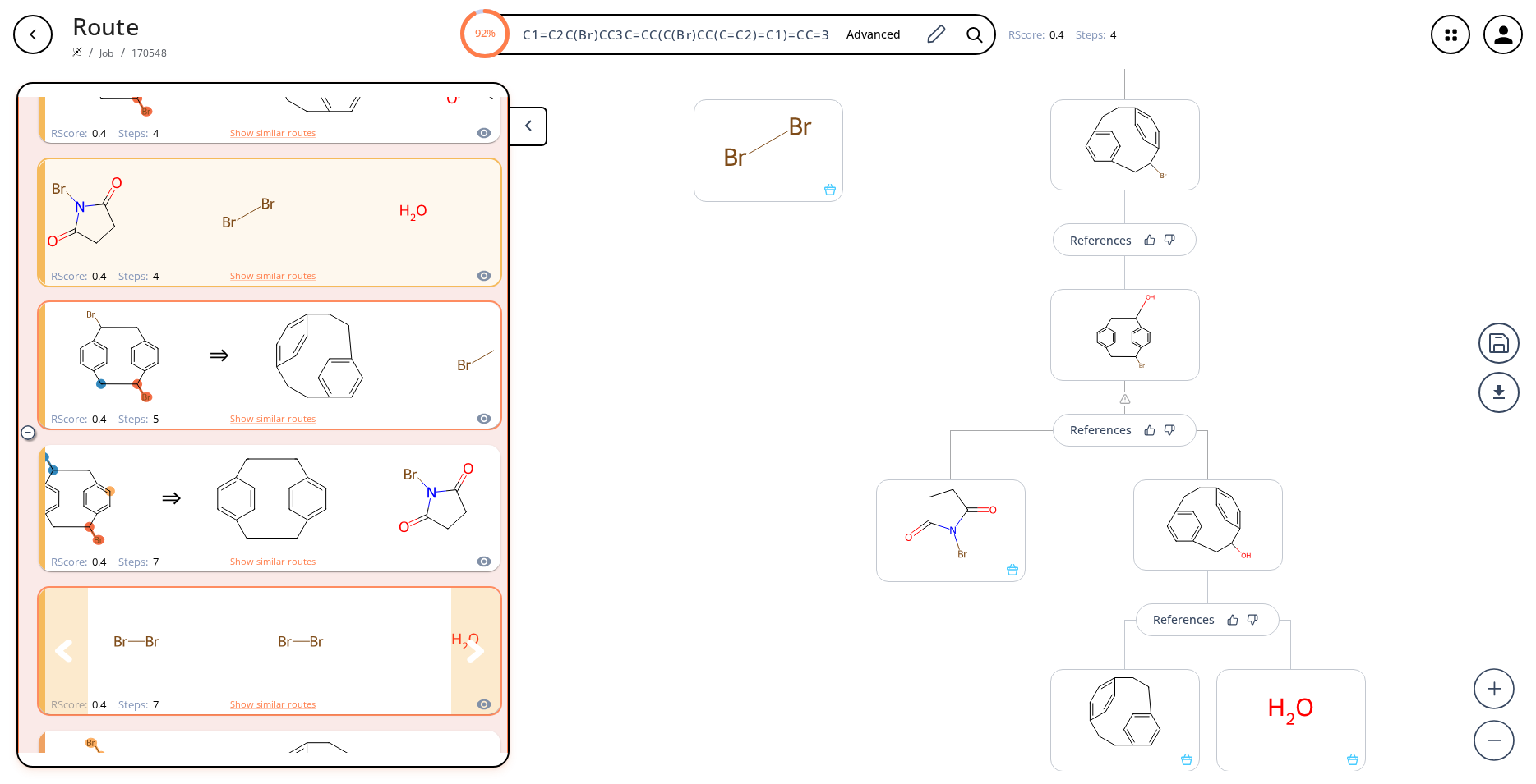
click at [370, 640] on rect "clusters" at bounding box center [300, 641] width 148 height 103
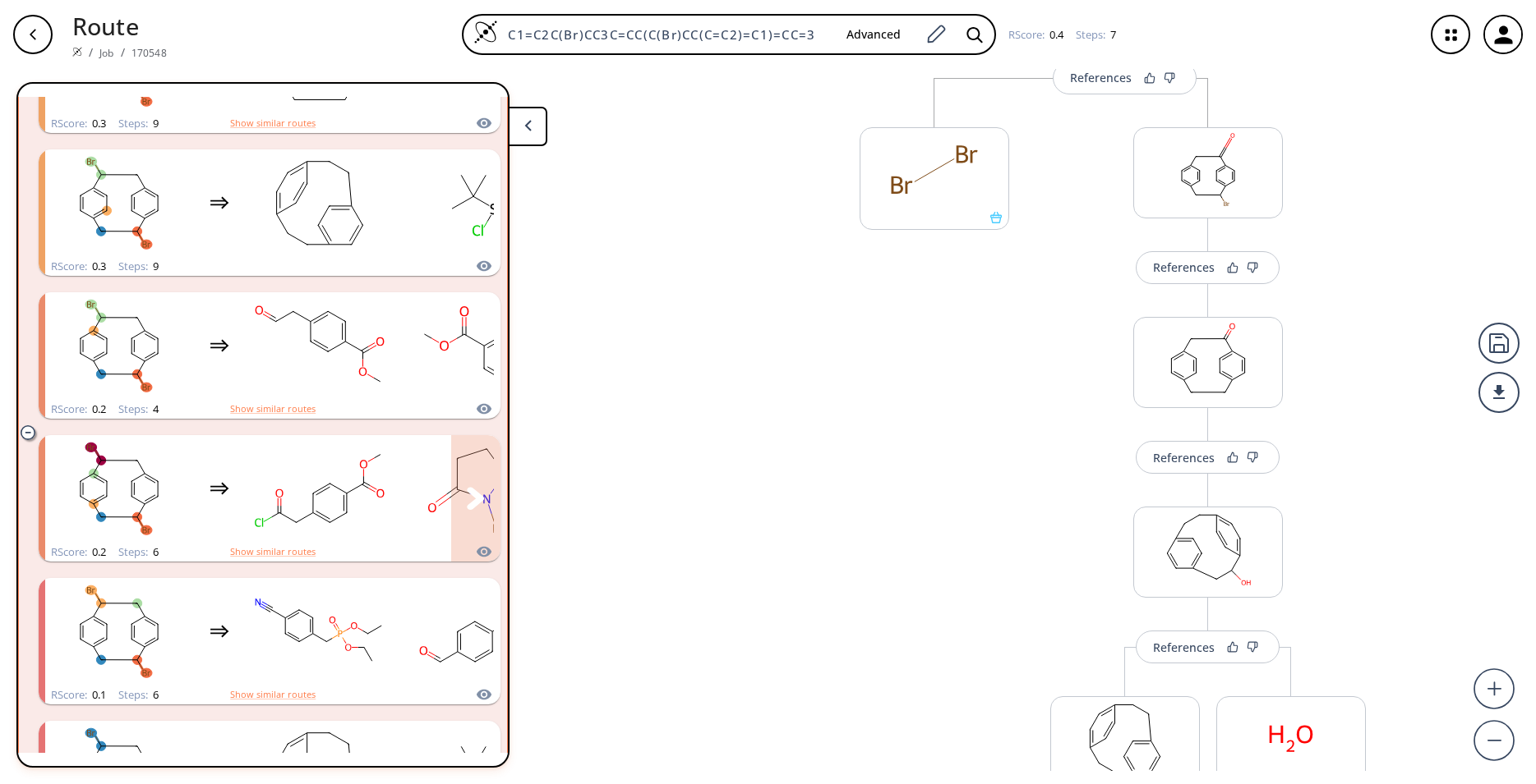
scroll to position [1413, 0]
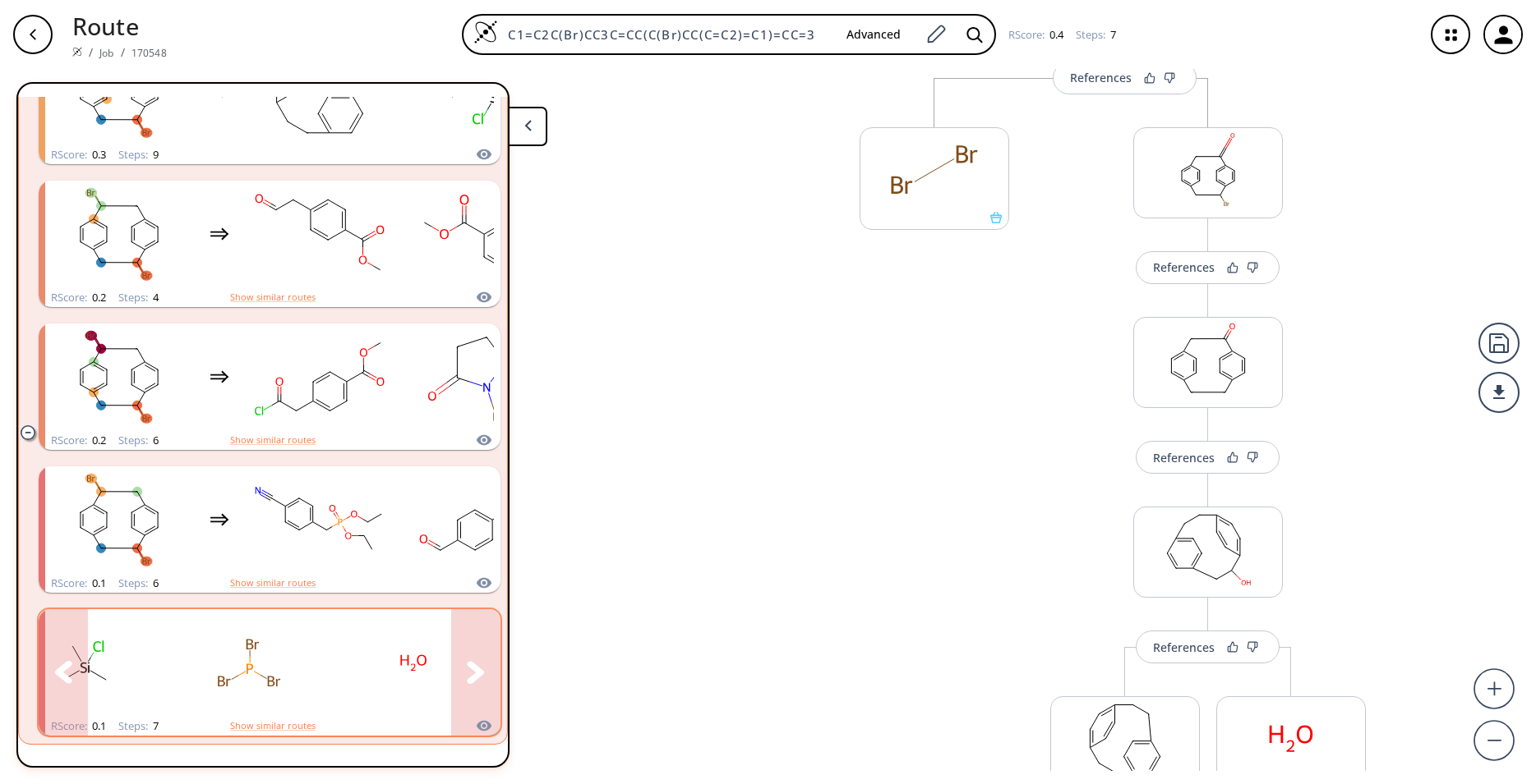
click at [352, 655] on rect "clusters" at bounding box center [412, 663] width 148 height 103
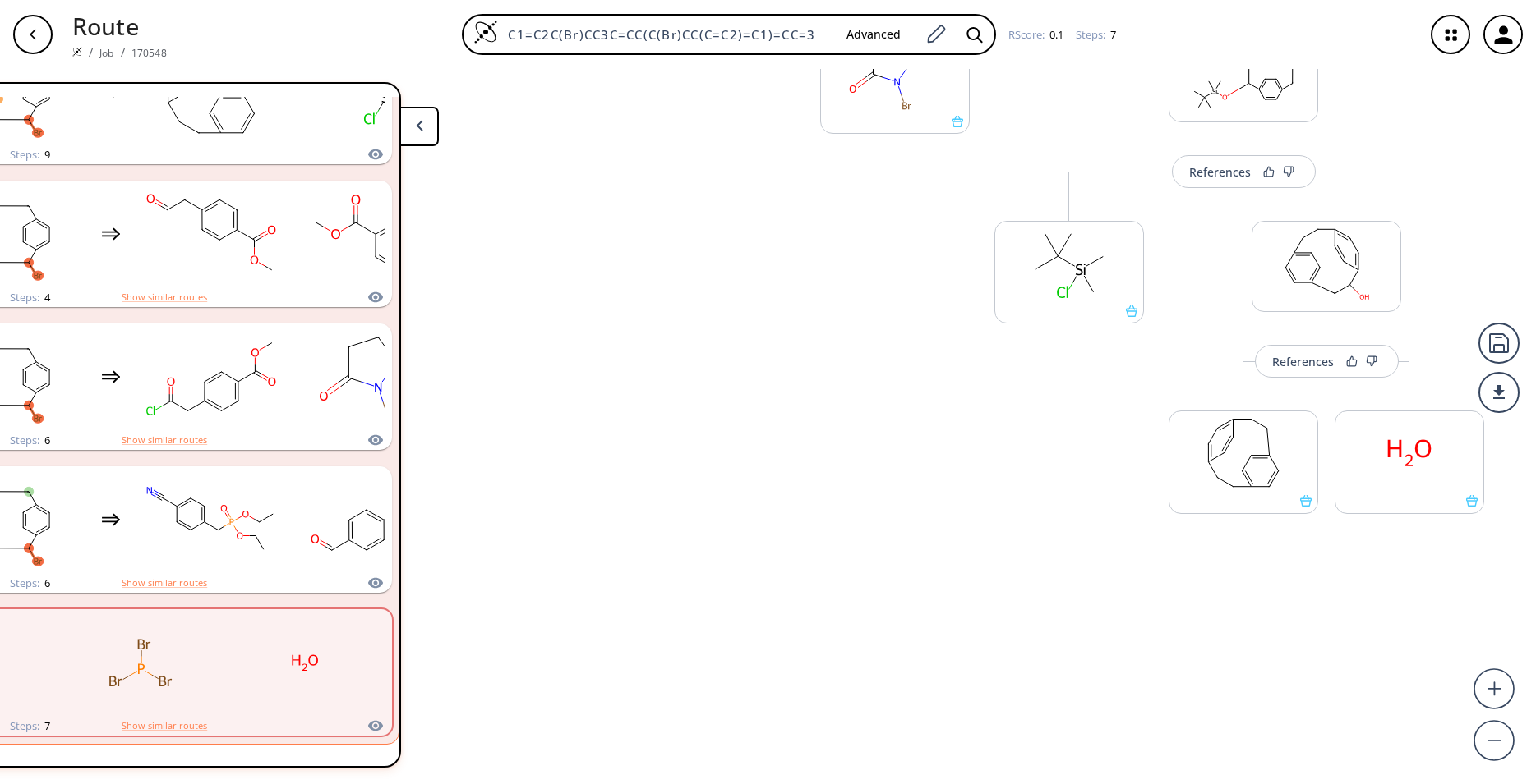
scroll to position [1064, 0]
click at [1320, 351] on div "References" at bounding box center [1302, 356] width 61 height 10
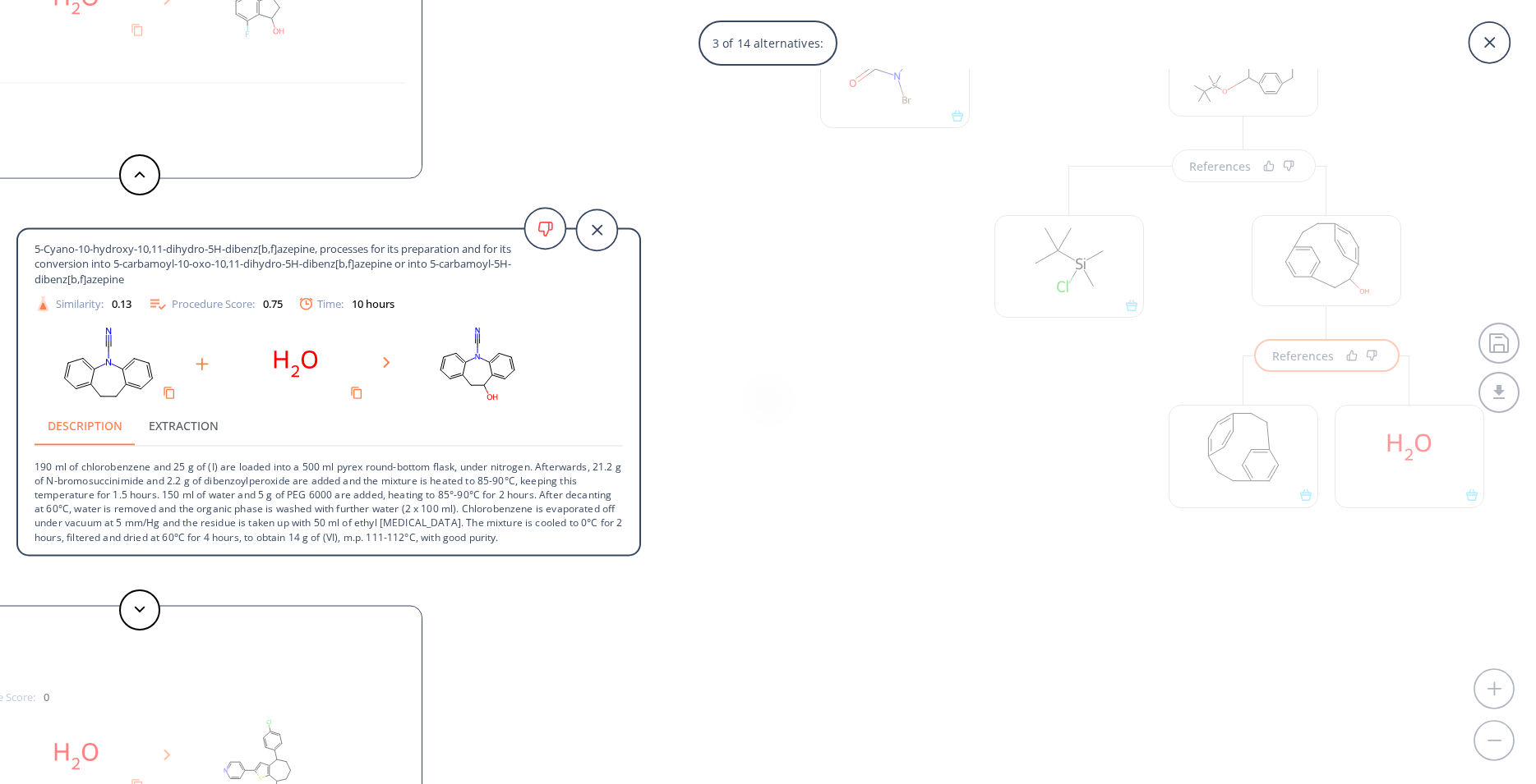
scroll to position [47, 0]
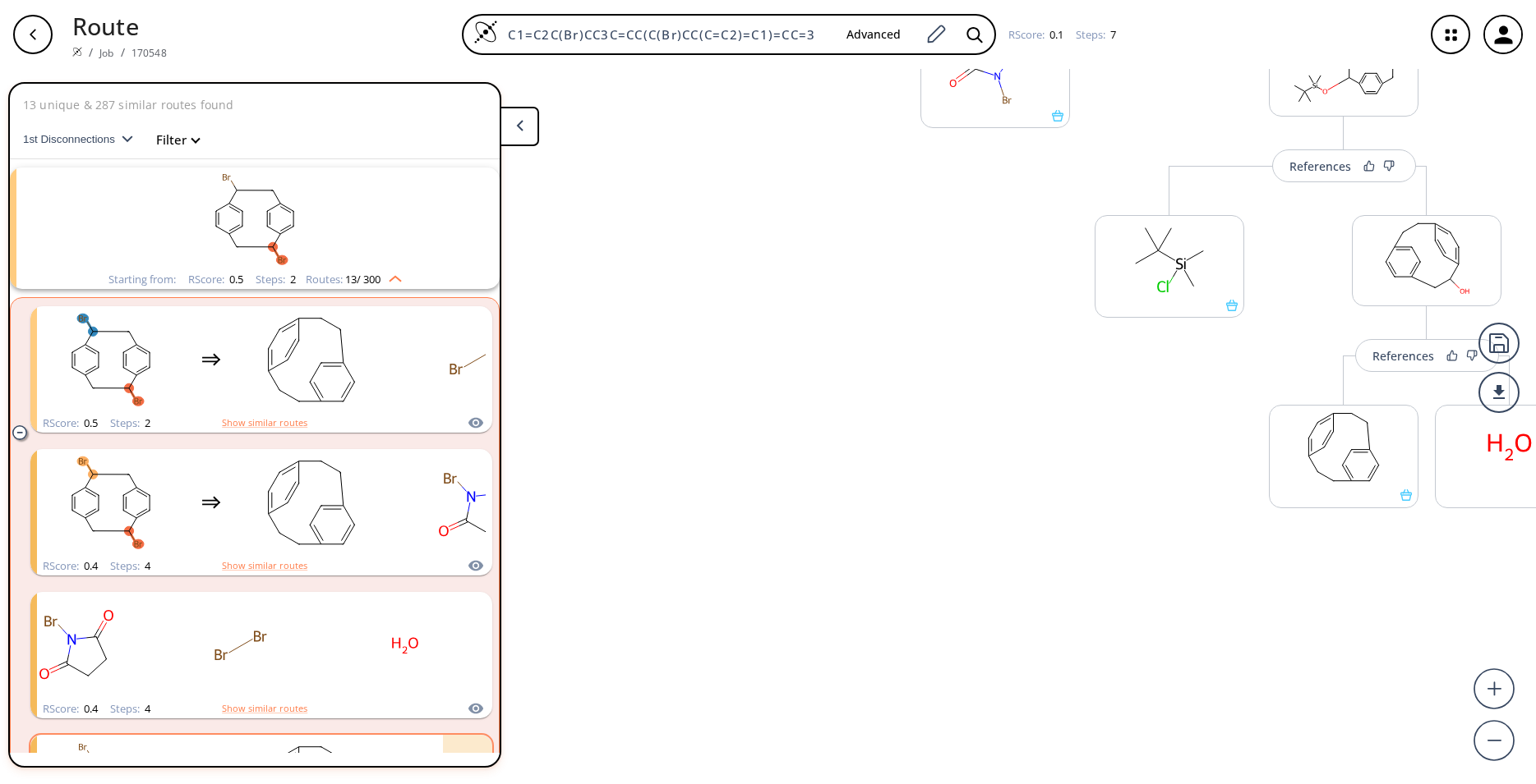
scroll to position [0, 0]
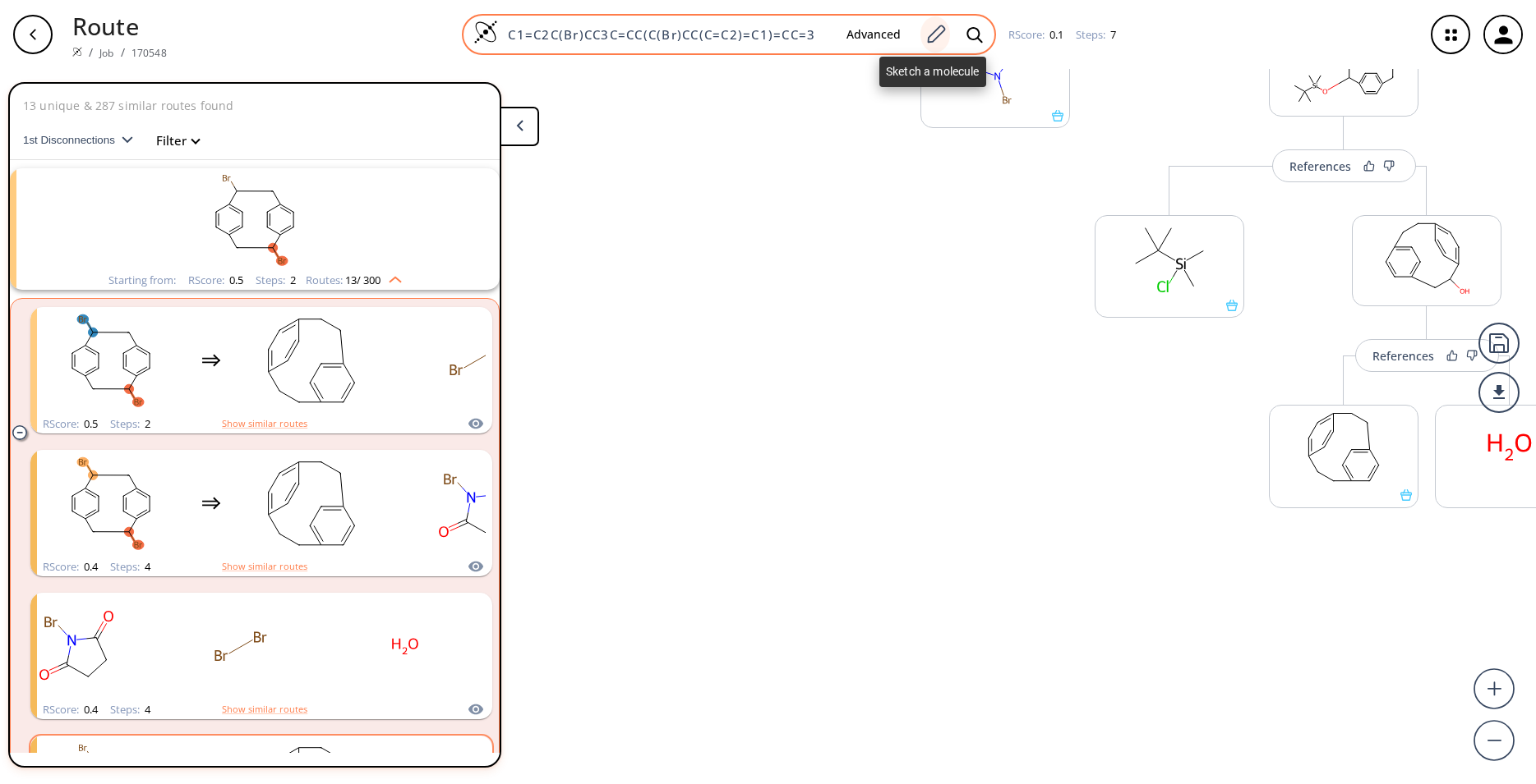
click at [925, 33] on icon at bounding box center [936, 34] width 23 height 22
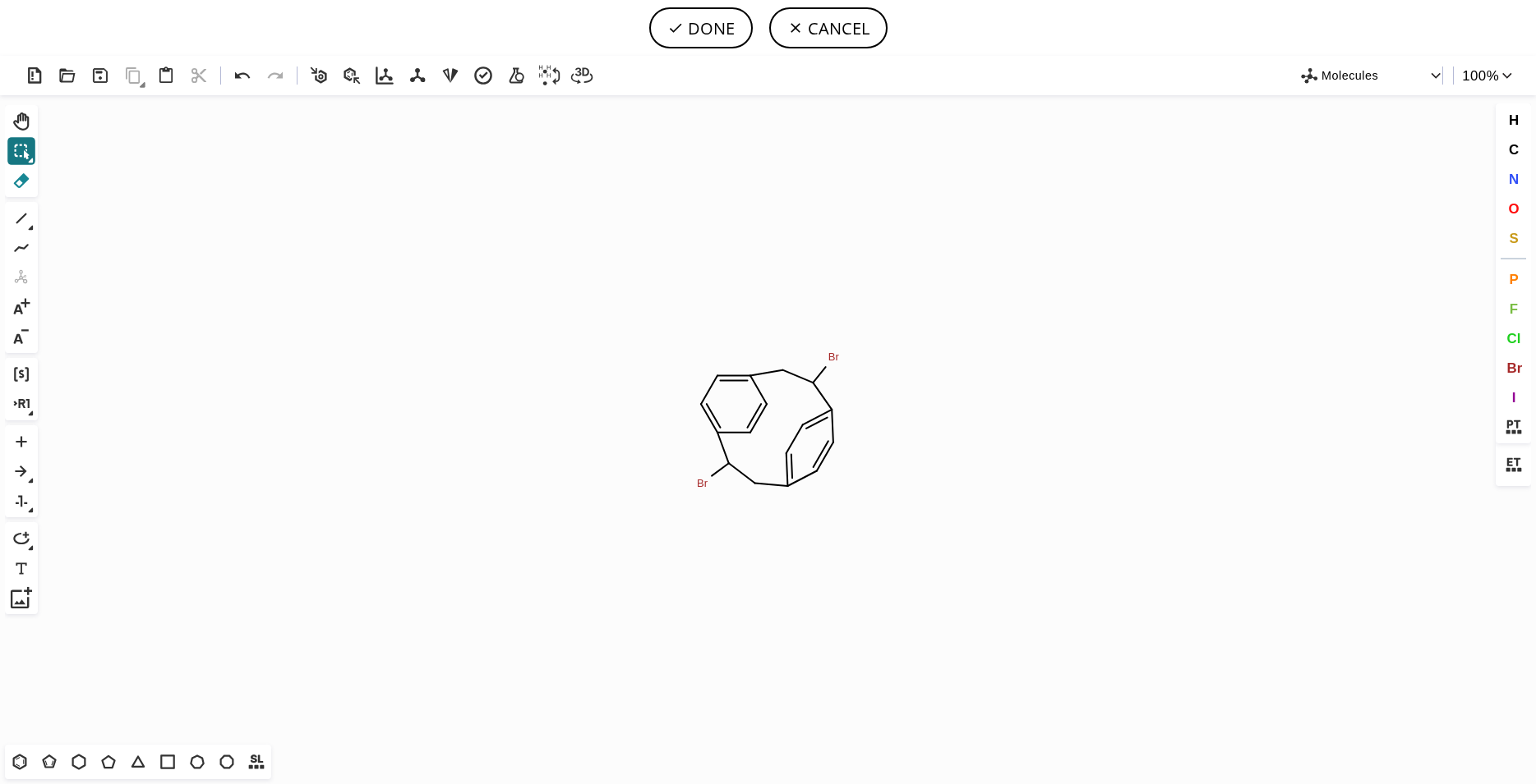
click at [23, 184] on icon at bounding box center [22, 181] width 16 height 15
click at [834, 357] on tspan "Br" at bounding box center [834, 357] width 11 height 12
click at [707, 481] on tspan "Br" at bounding box center [703, 483] width 11 height 12
click at [18, 217] on icon at bounding box center [21, 218] width 22 height 22
click at [784, 367] on icon "Created with [PERSON_NAME] 2.3.0" at bounding box center [768, 420] width 1447 height 649
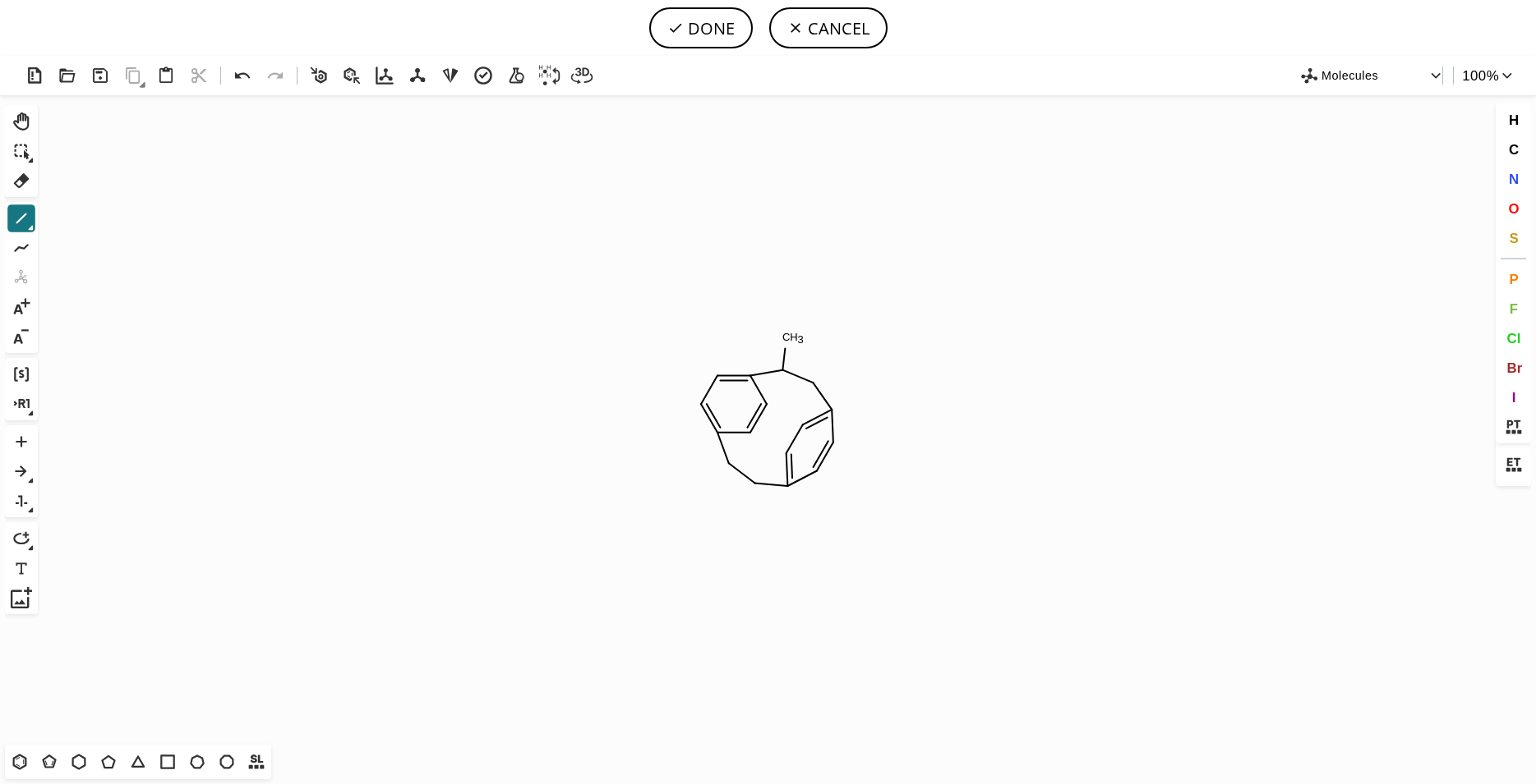
click at [753, 487] on icon "Created with [PERSON_NAME] 2.3.0 C H 3" at bounding box center [768, 420] width 1447 height 649
drag, startPoint x: 786, startPoint y: 339, endPoint x: 768, endPoint y: 316, distance: 29.2
drag, startPoint x: 766, startPoint y: 319, endPoint x: 784, endPoint y: 292, distance: 32.4
drag, startPoint x: 778, startPoint y: 292, endPoint x: 836, endPoint y: 300, distance: 58.5
drag, startPoint x: 807, startPoint y: 294, endPoint x: 816, endPoint y: 323, distance: 30.4
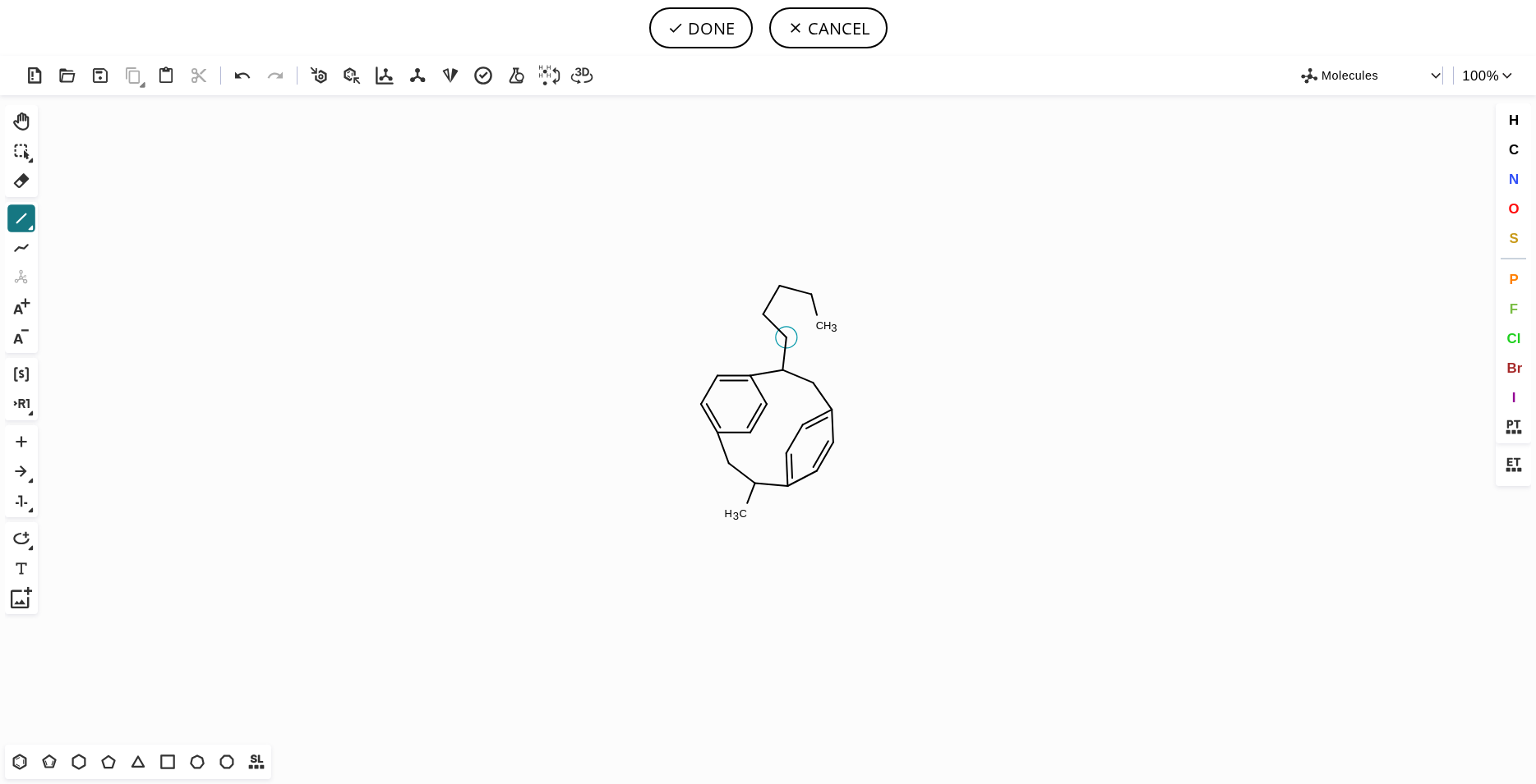
drag, startPoint x: 817, startPoint y: 315, endPoint x: 787, endPoint y: 338, distance: 37.8
click at [787, 338] on icon "Created with [PERSON_NAME] 2.3.0 C H 3 C H 3" at bounding box center [768, 420] width 1447 height 649
click at [254, 79] on icon at bounding box center [242, 75] width 24 height 24
click at [240, 78] on icon at bounding box center [243, 75] width 15 height 7
drag, startPoint x: 806, startPoint y: 290, endPoint x: 822, endPoint y: 321, distance: 34.9
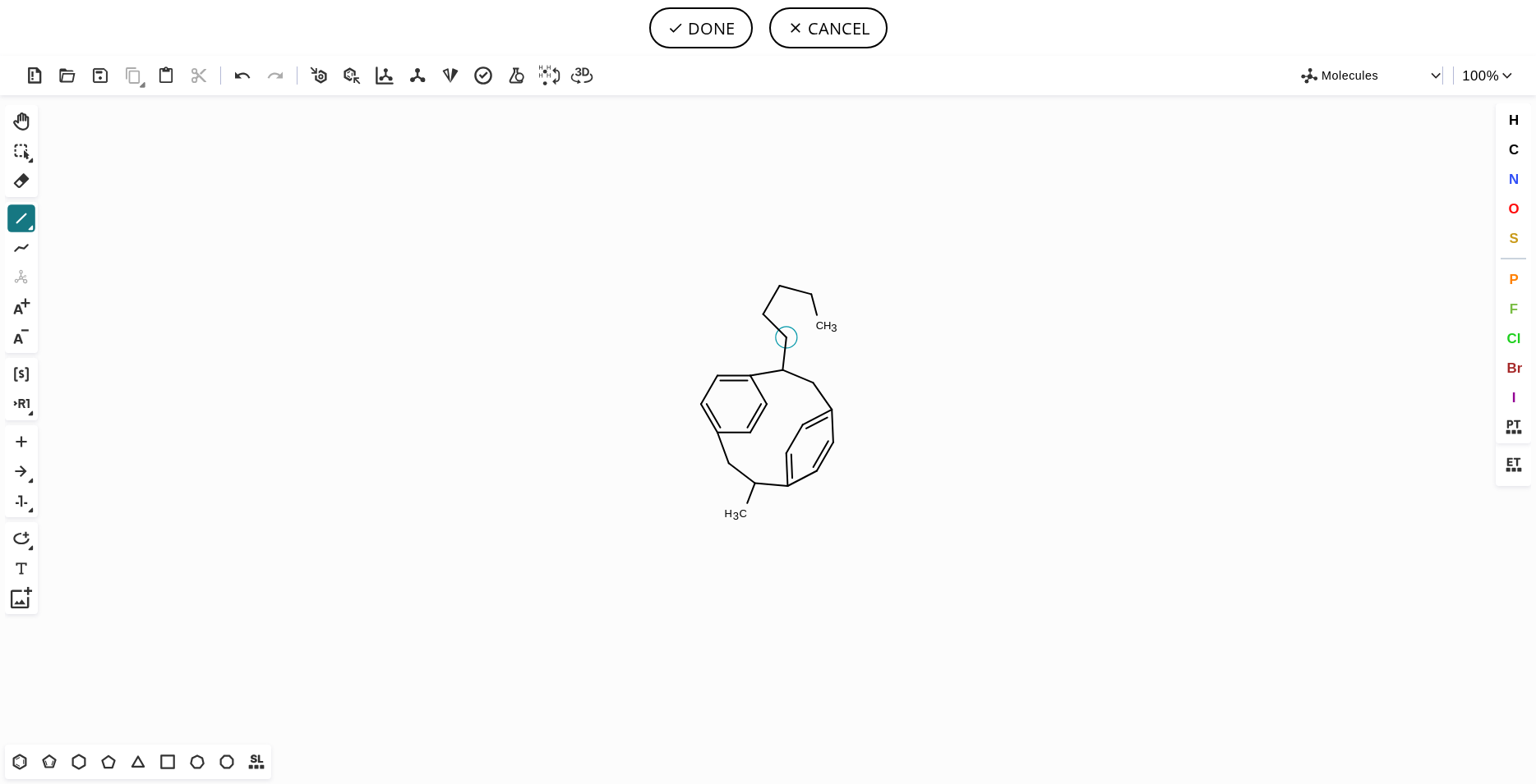
drag, startPoint x: 817, startPoint y: 317, endPoint x: 786, endPoint y: 334, distance: 35.4
click at [786, 334] on icon "Created with [PERSON_NAME] 2.3.0 C H 3 C H 3" at bounding box center [768, 420] width 1447 height 649
click at [249, 82] on icon at bounding box center [242, 75] width 24 height 24
click at [246, 77] on icon at bounding box center [242, 75] width 24 height 24
drag, startPoint x: 806, startPoint y: 296, endPoint x: 822, endPoint y: 328, distance: 35.8
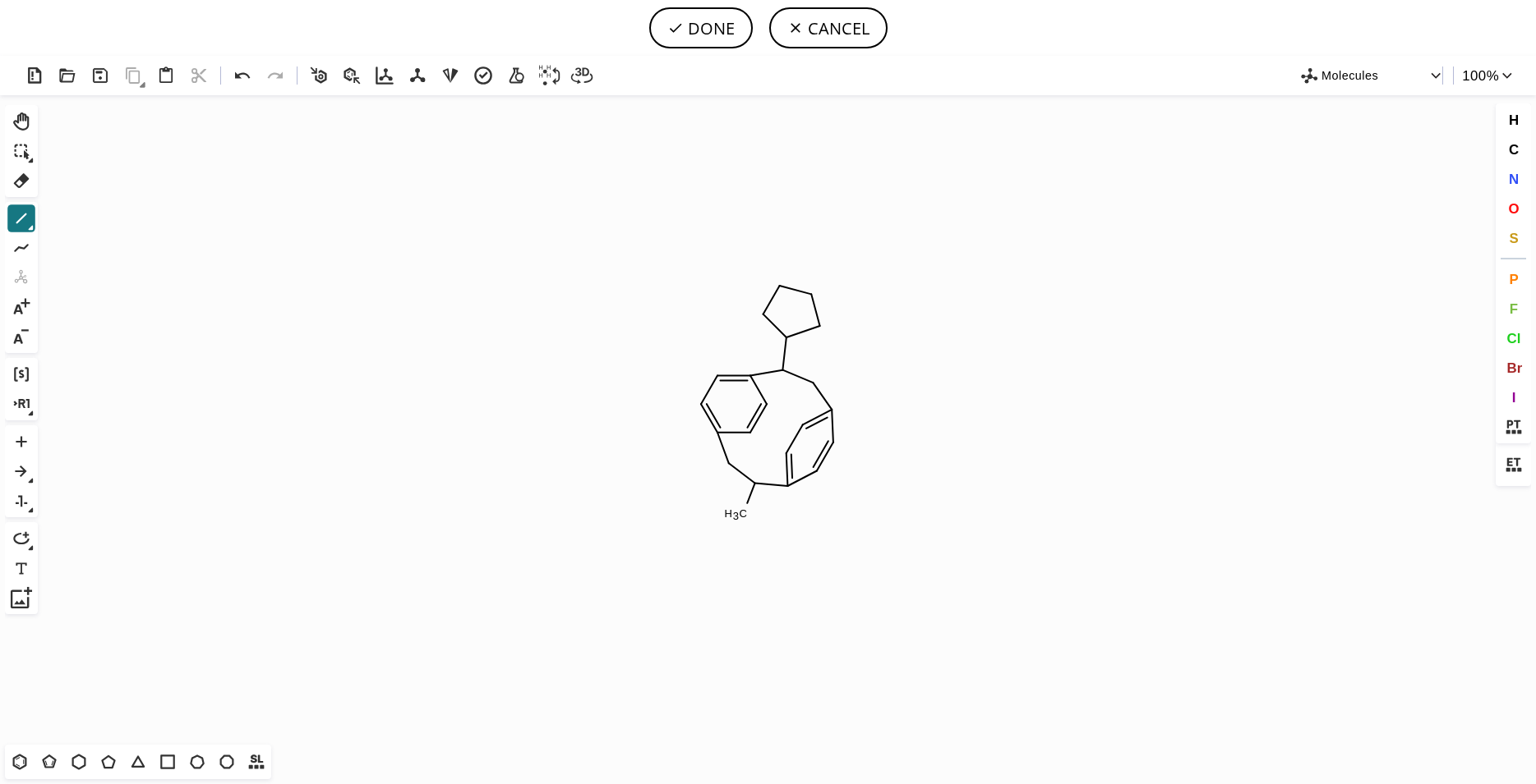
drag, startPoint x: 824, startPoint y: 326, endPoint x: 785, endPoint y: 335, distance: 40.0
drag, startPoint x: 735, startPoint y: 513, endPoint x: 677, endPoint y: 513, distance: 58.0
drag, startPoint x: 708, startPoint y: 509, endPoint x: 704, endPoint y: 552, distance: 43.2
drag, startPoint x: 735, startPoint y: 564, endPoint x: 757, endPoint y: 546, distance: 28.4
drag, startPoint x: 753, startPoint y: 548, endPoint x: 745, endPoint y: 515, distance: 34.0
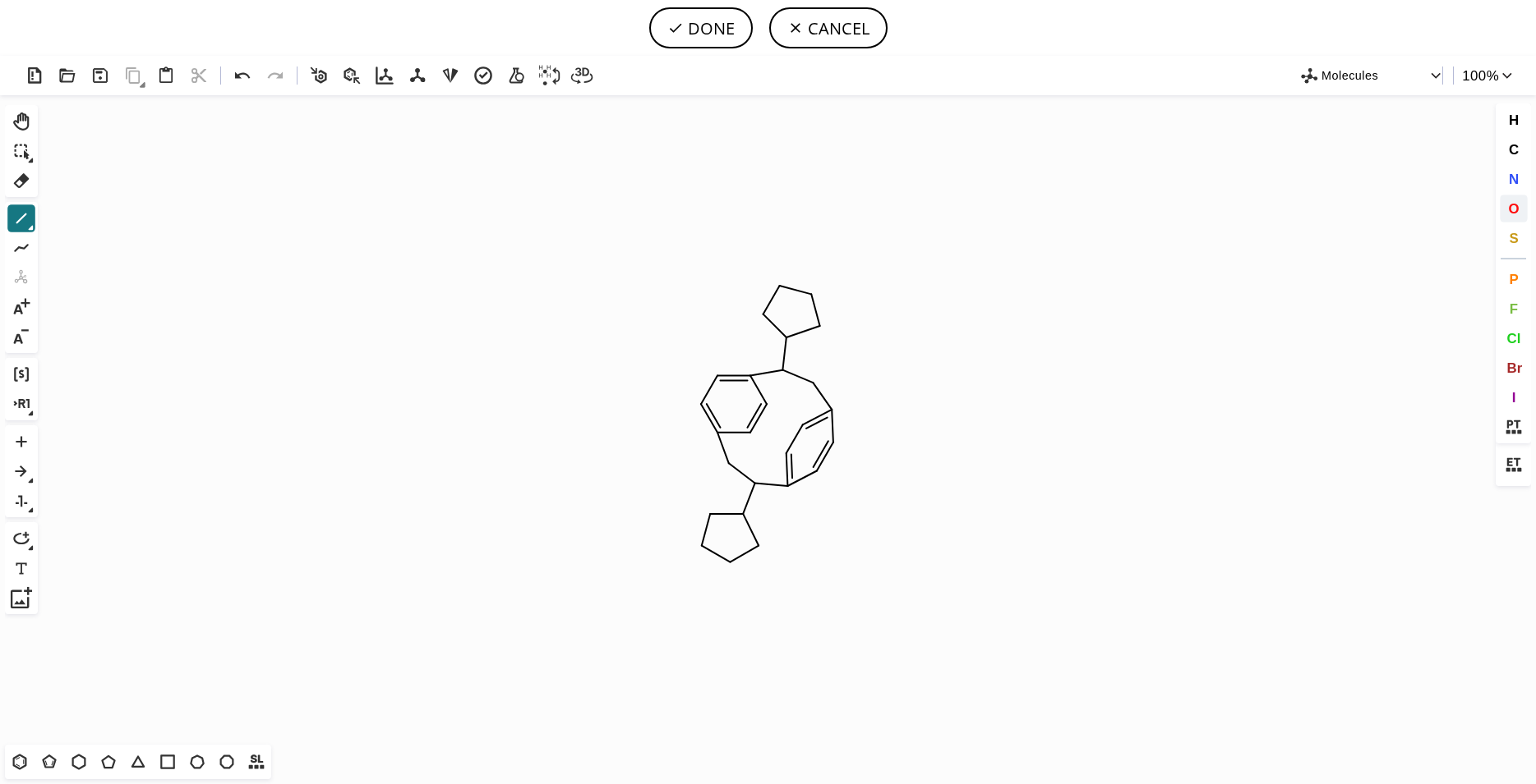
click at [1523, 217] on button "O" at bounding box center [1514, 209] width 28 height 28
click at [774, 288] on tspan "O" at bounding box center [774, 288] width 8 height 12
click at [728, 562] on tspan "O" at bounding box center [728, 562] width 8 height 12
click at [19, 216] on icon at bounding box center [21, 218] width 22 height 22
click at [1513, 155] on span "C" at bounding box center [1512, 149] width 9 height 16
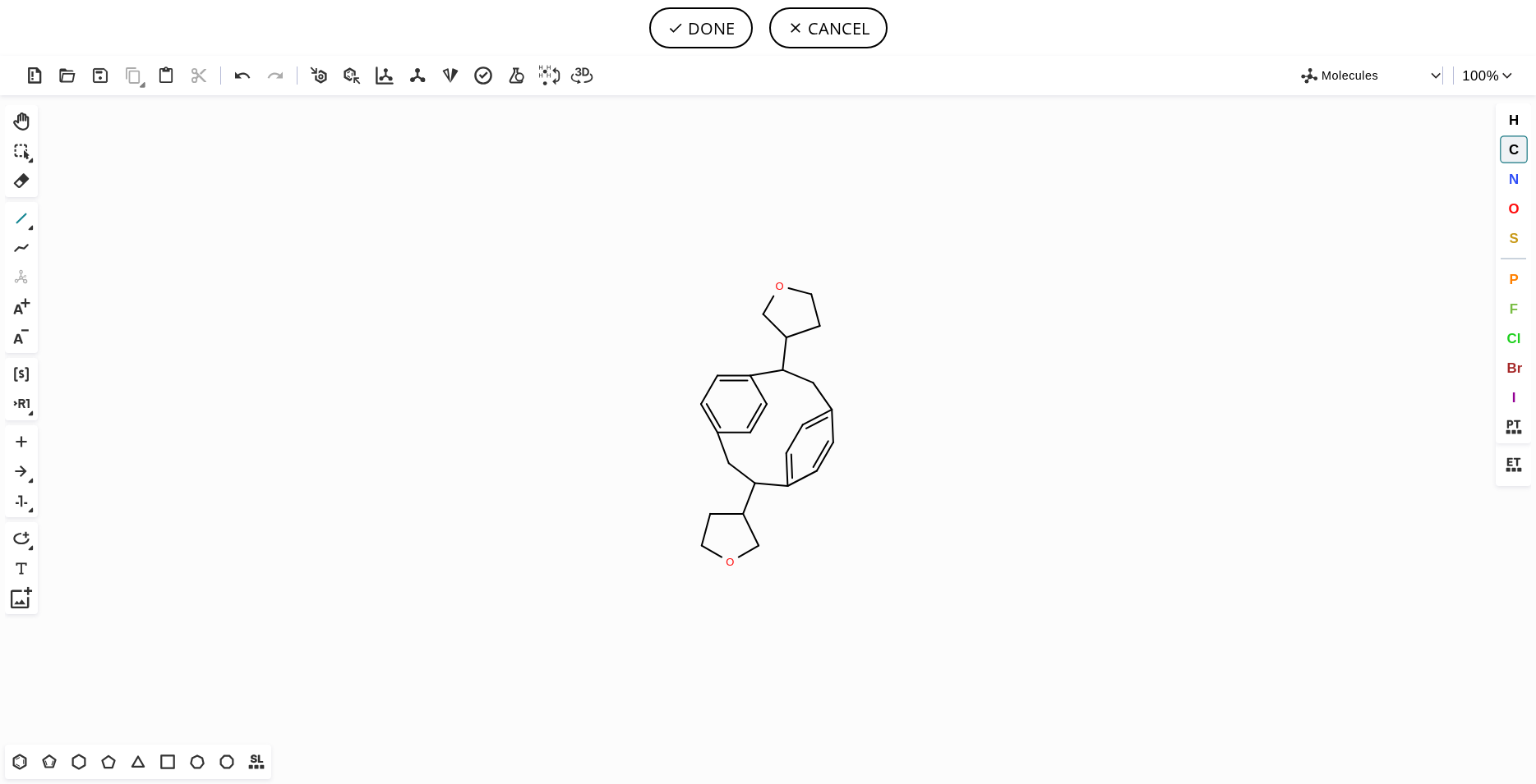
click at [18, 220] on icon at bounding box center [21, 218] width 22 height 22
click at [775, 328] on icon "Created with [PERSON_NAME] 2.3.0 O O C" at bounding box center [768, 420] width 1447 height 649
click at [815, 314] on icon "Created with [PERSON_NAME] 2.3.0 O O C" at bounding box center [768, 420] width 1447 height 649
click at [755, 536] on icon "Created with [PERSON_NAME] 2.3.0 O O C" at bounding box center [768, 420] width 1447 height 649
click at [703, 533] on icon "Created with [PERSON_NAME] 2.3.0 O O C" at bounding box center [768, 420] width 1447 height 649
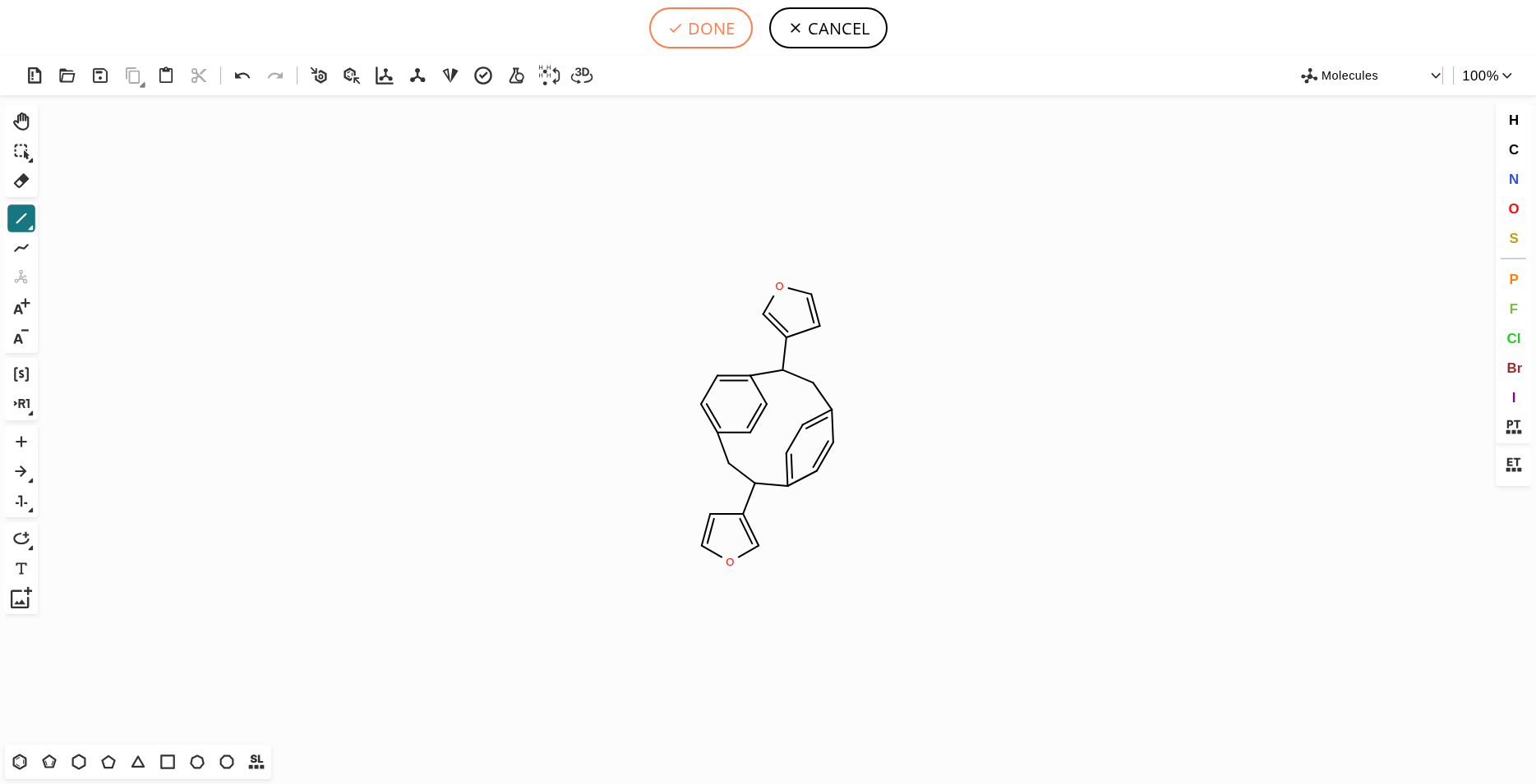
click at [731, 24] on button "DONE" at bounding box center [701, 28] width 104 height 41
type input "C1C=C2C=CC=1CC(C1=COC=C1)C1=CC=C(CC2C2C=COC=2)C=C1"
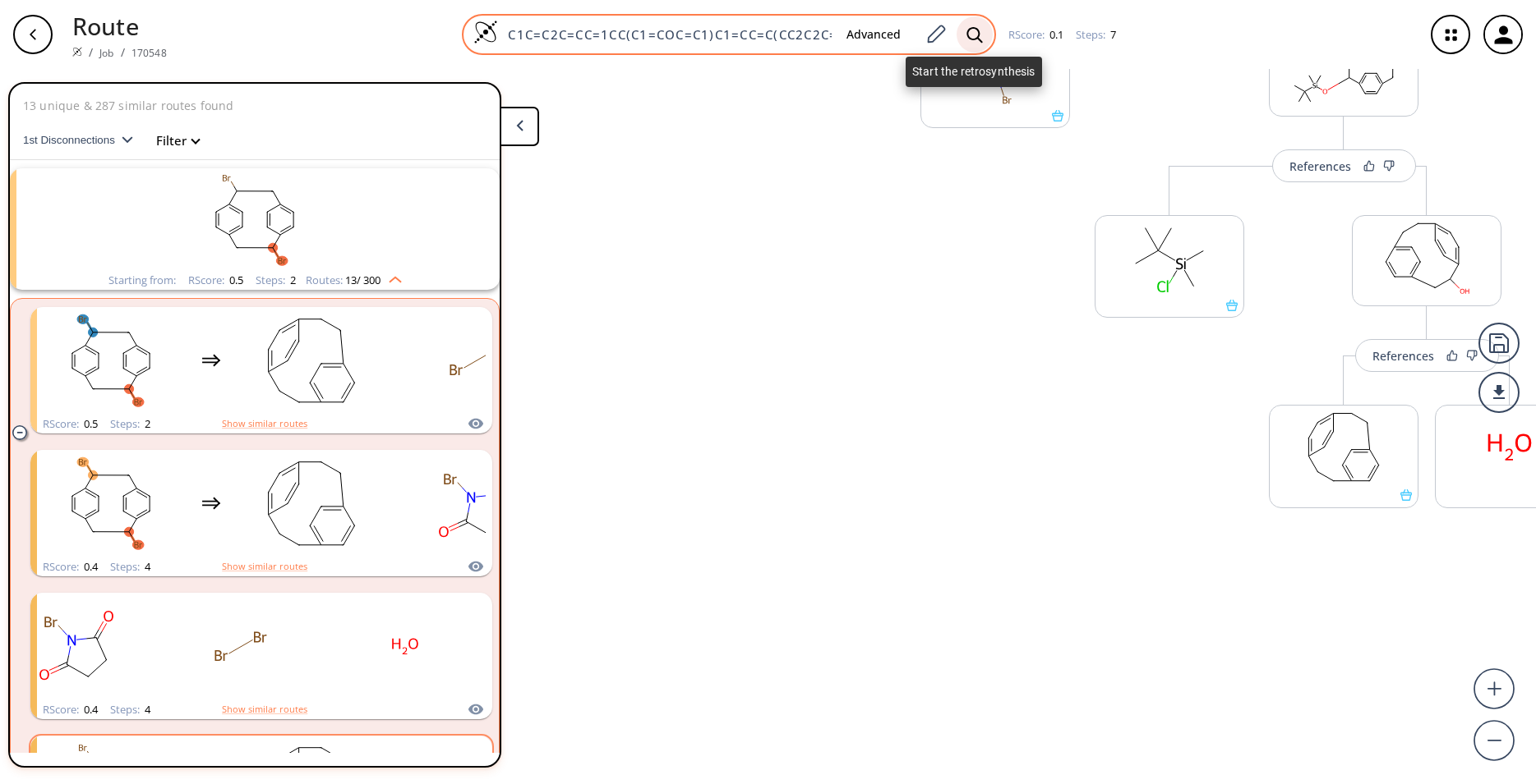
click at [966, 39] on icon at bounding box center [974, 35] width 16 height 17
